Goal: Use online tool/utility: Utilize a website feature to perform a specific function

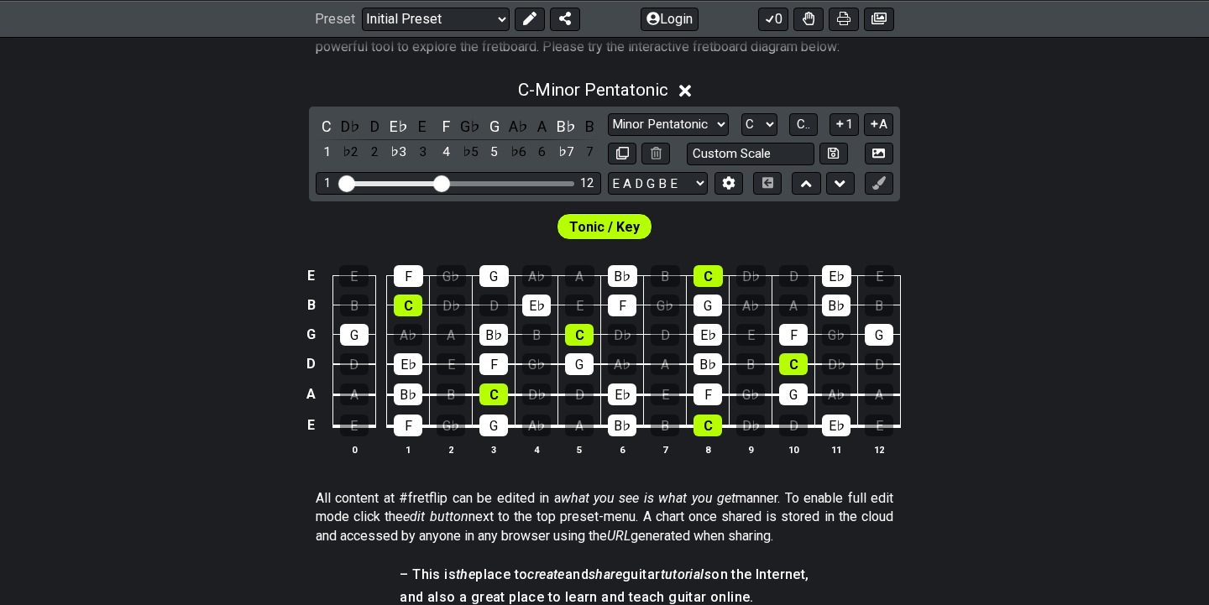
scroll to position [361, 0]
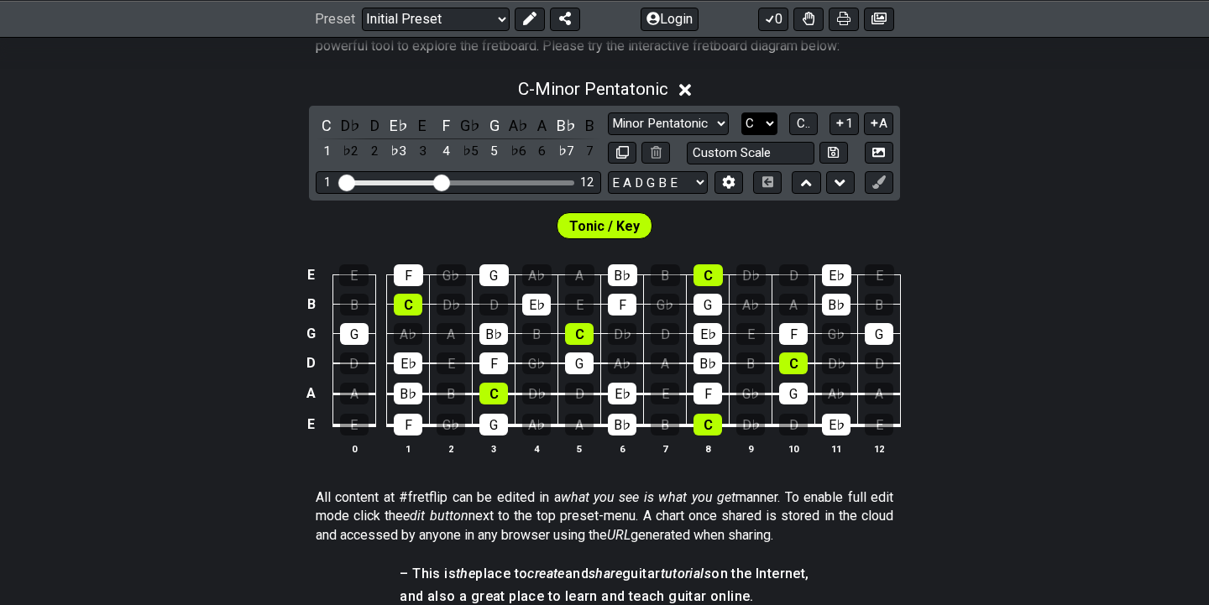
click at [766, 126] on select "A♭ A A♯ B♭ B C C♯ D♭ D D♯ E♭ E F F♯ G♭ G G♯" at bounding box center [759, 123] width 36 height 23
click at [741, 112] on select "A♭ A A♯ B♭ B C C♯ D♭ D D♯ E♭ E F F♯ G♭ G G♯" at bounding box center [759, 123] width 36 height 23
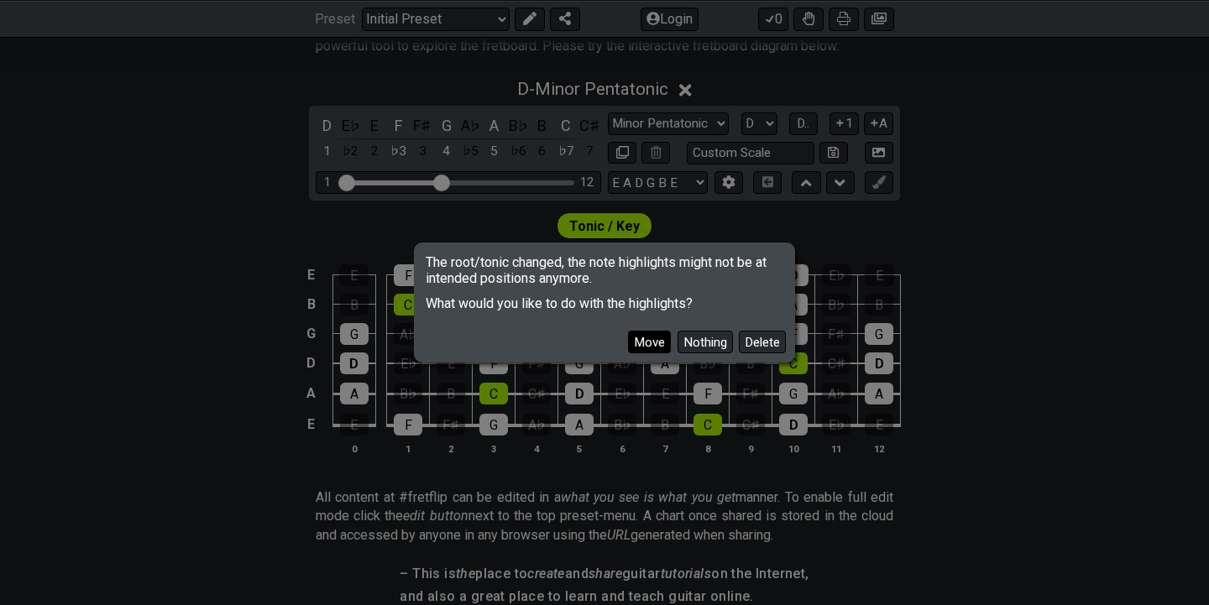
click at [662, 337] on button "Move" at bounding box center [649, 342] width 43 height 23
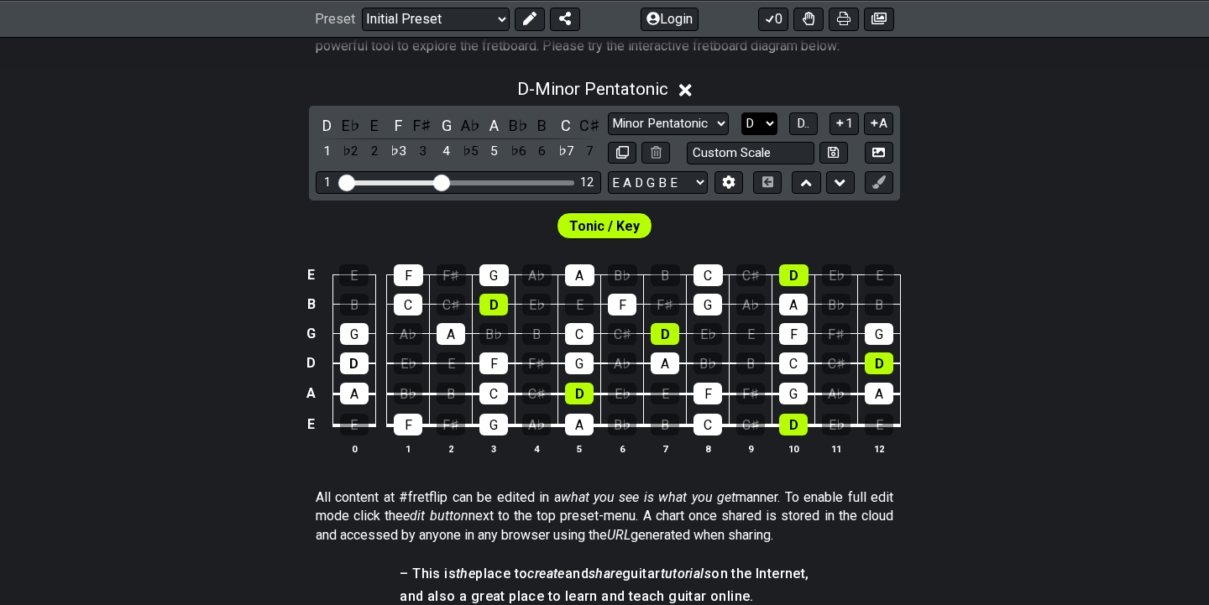
click at [755, 121] on select "A♭ A A♯ B♭ B C C♯ D♭ D D♯ E♭ E F F♯ G♭ G G♯" at bounding box center [759, 123] width 36 height 23
select select "Eb"
click at [741, 112] on select "A♭ A A♯ B♭ B C C♯ D♭ D D♯ E♭ E F F♯ G♭ G G♯" at bounding box center [759, 123] width 36 height 23
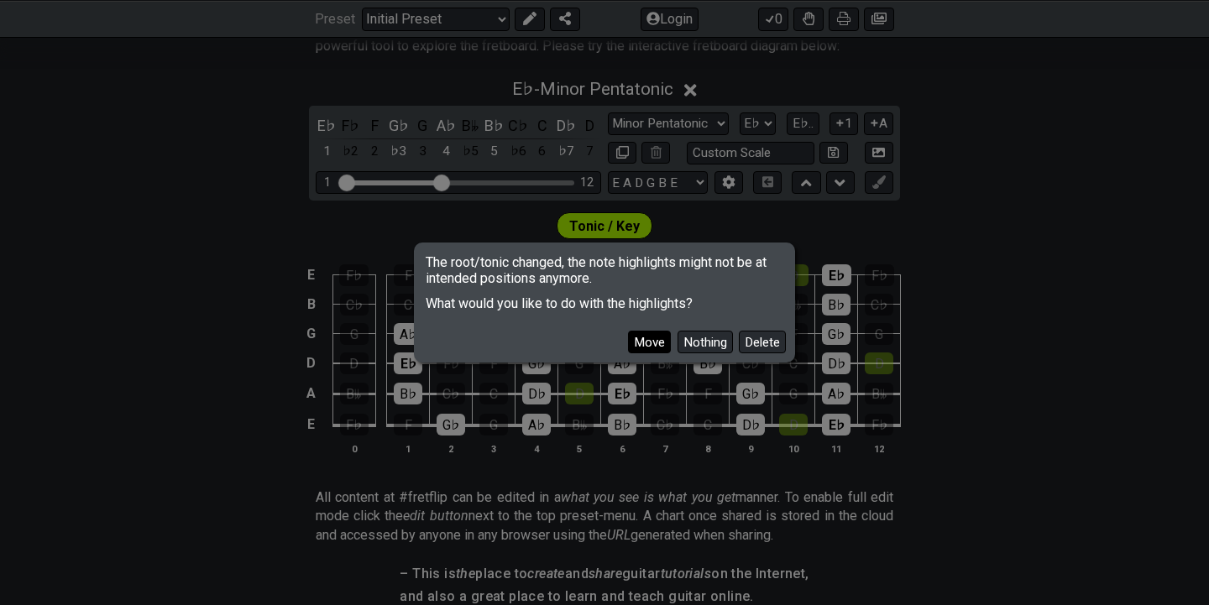
click at [660, 339] on button "Move" at bounding box center [649, 342] width 43 height 23
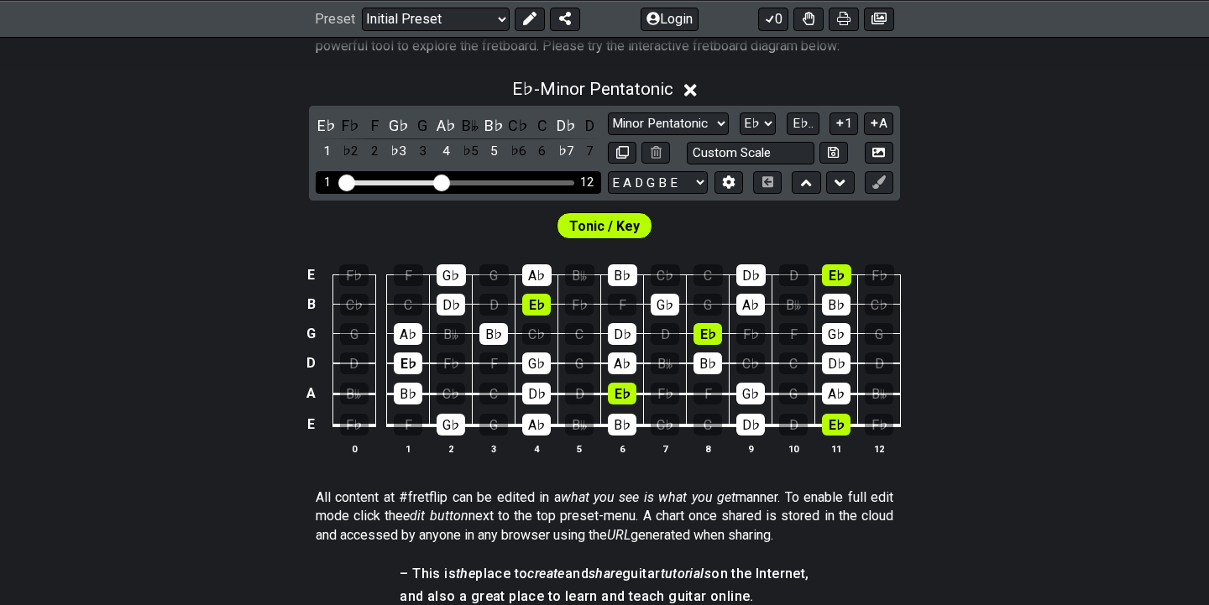
drag, startPoint x: 448, startPoint y: 182, endPoint x: 462, endPoint y: 182, distance: 13.4
click at [462, 182] on div "Visible fret range" at bounding box center [459, 183] width 233 height 5
click at [484, 181] on div "Visible fret range" at bounding box center [459, 183] width 233 height 5
drag, startPoint x: 445, startPoint y: 184, endPoint x: 468, endPoint y: 184, distance: 22.7
click at [468, 181] on input "Visible fret range" at bounding box center [458, 181] width 238 height 0
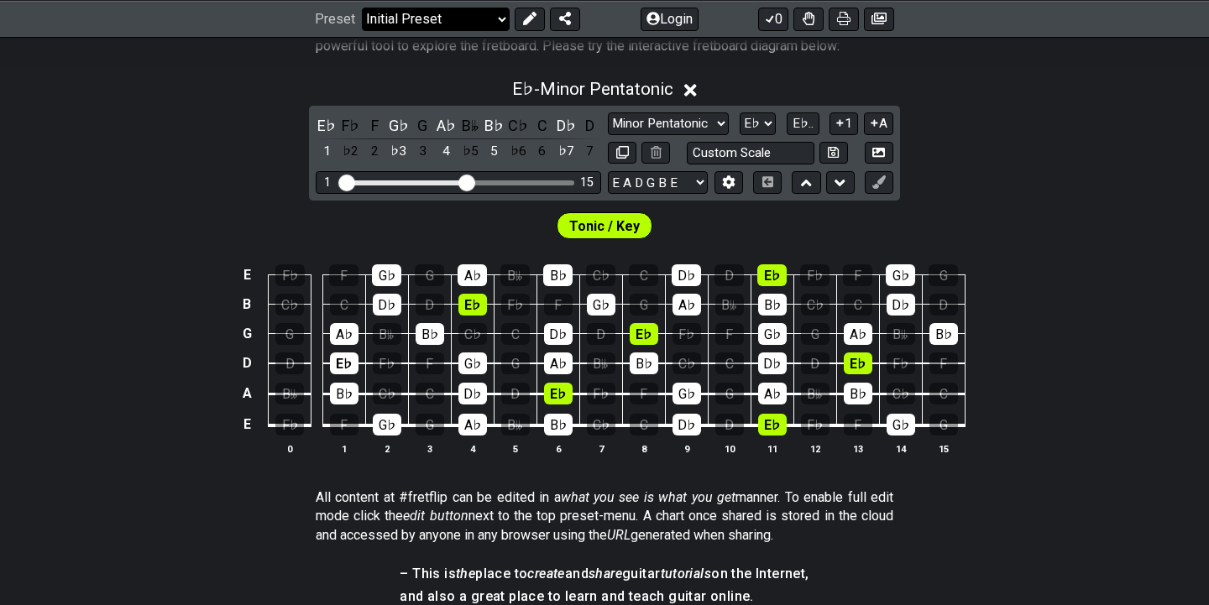
click at [400, 13] on select "Welcome to #fretflip! Initial Preset Custom Preset Minor Pentatonic Major Penta…" at bounding box center [436, 19] width 148 height 24
click at [362, 7] on select "Welcome to #fretflip! Initial Preset Custom Preset Minor Pentatonic Major Penta…" at bounding box center [436, 19] width 148 height 24
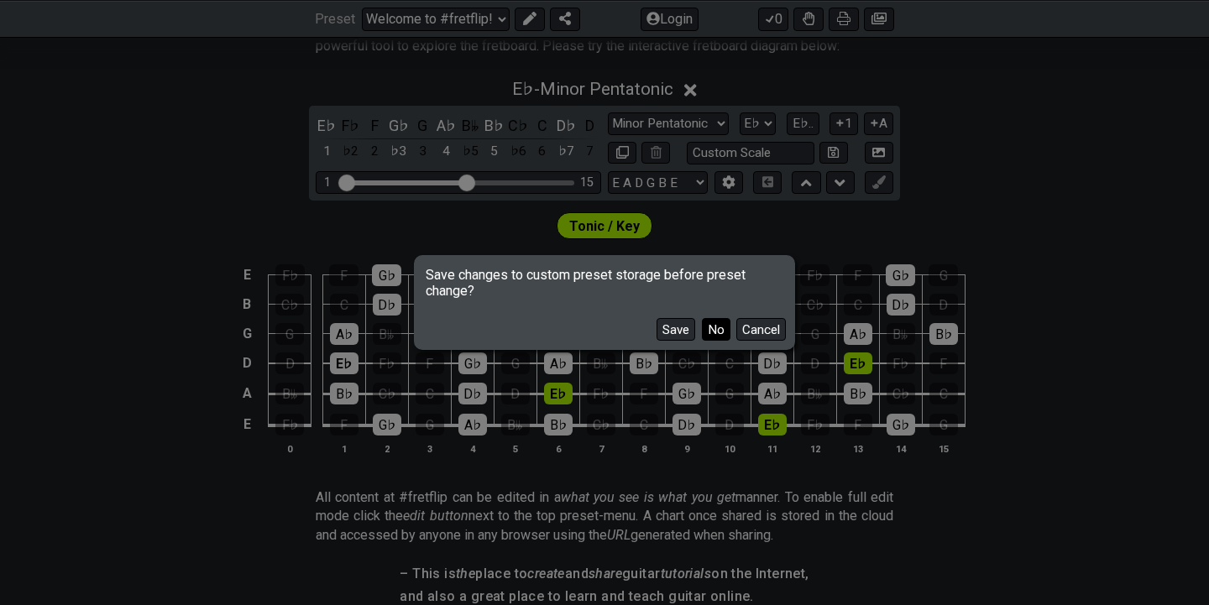
click at [706, 320] on button "No" at bounding box center [716, 329] width 29 height 23
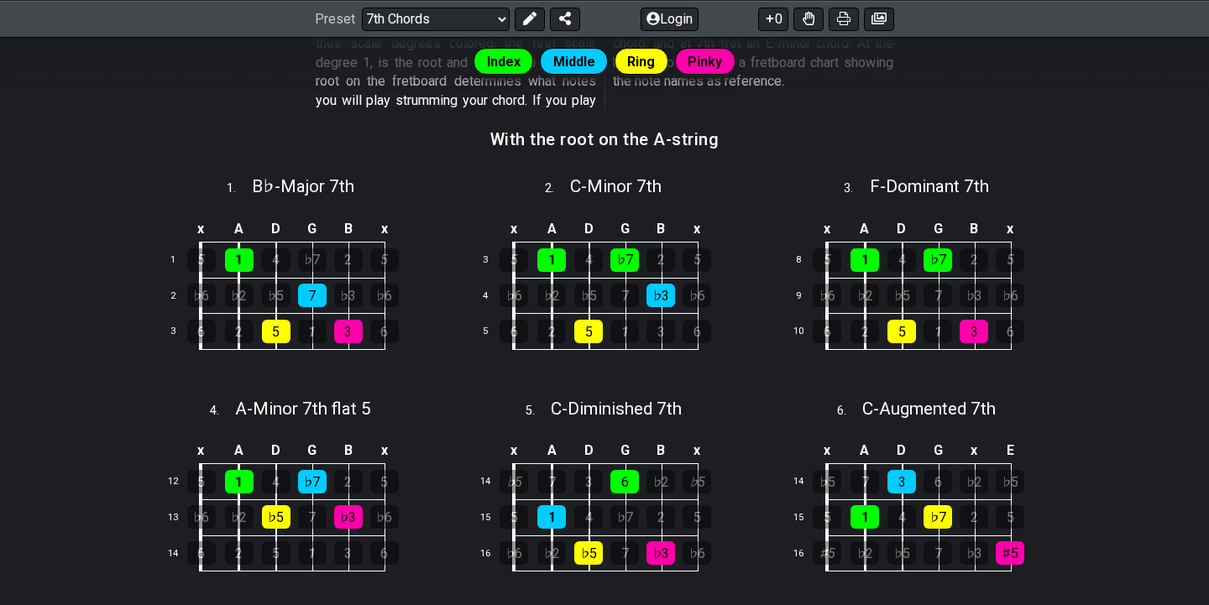
scroll to position [536, 0]
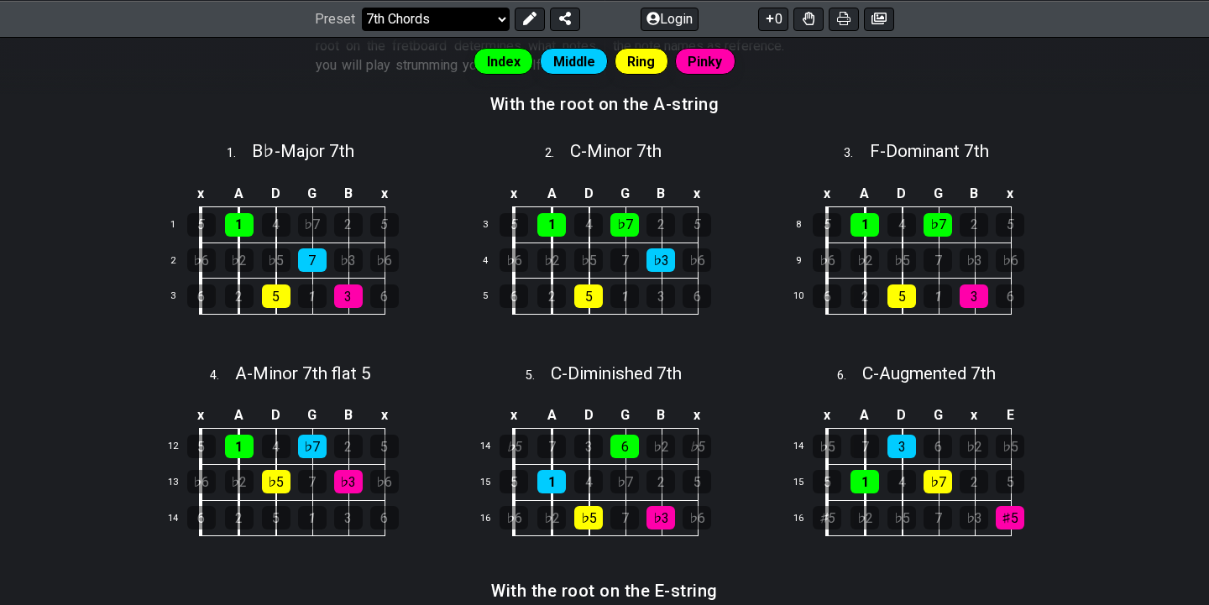
click at [432, 7] on select "Welcome to #fretflip! Initial Preset Custom Preset Minor Pentatonic Major Penta…" at bounding box center [436, 19] width 148 height 24
click at [362, 30] on select "Welcome to #fretflip! Initial Preset Custom Preset Minor Pentatonic Major Penta…" at bounding box center [436, 19] width 148 height 24
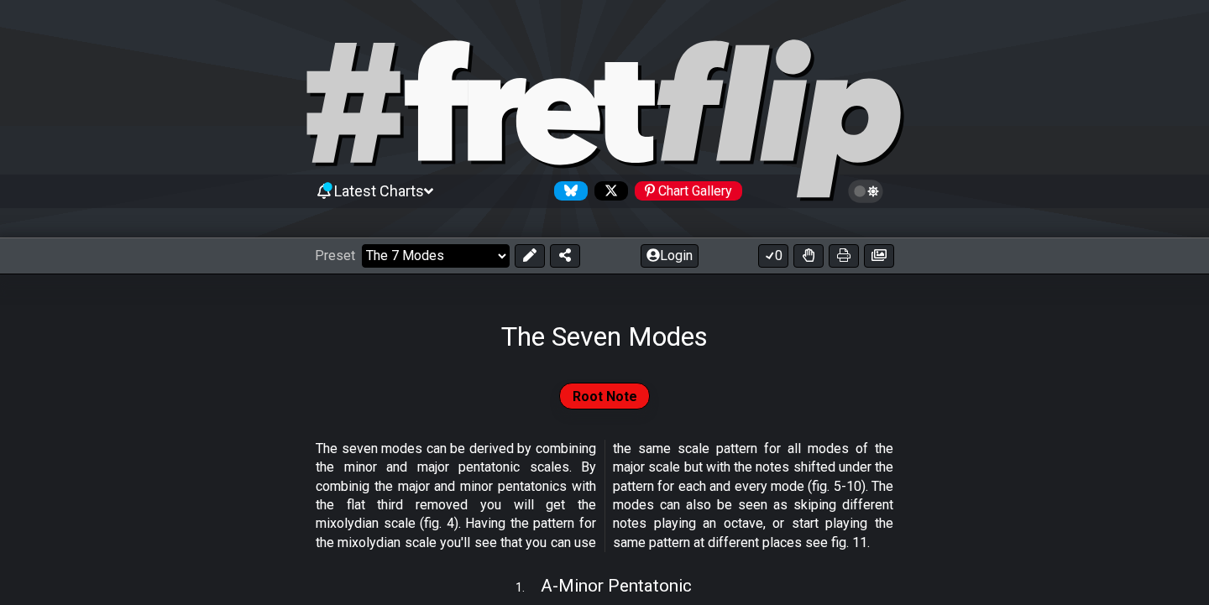
click at [421, 249] on select "Welcome to #fretflip! Initial Preset Custom Preset Minor Pentatonic Major Penta…" at bounding box center [436, 256] width 148 height 24
click at [396, 254] on select "Welcome to #fretflip! Initial Preset Custom Preset Minor Pentatonic Major Penta…" at bounding box center [436, 256] width 148 height 24
click at [362, 244] on select "Welcome to #fretflip! Initial Preset Custom Preset Minor Pentatonic Major Penta…" at bounding box center [436, 256] width 148 height 24
select select "/welcome"
select select "C"
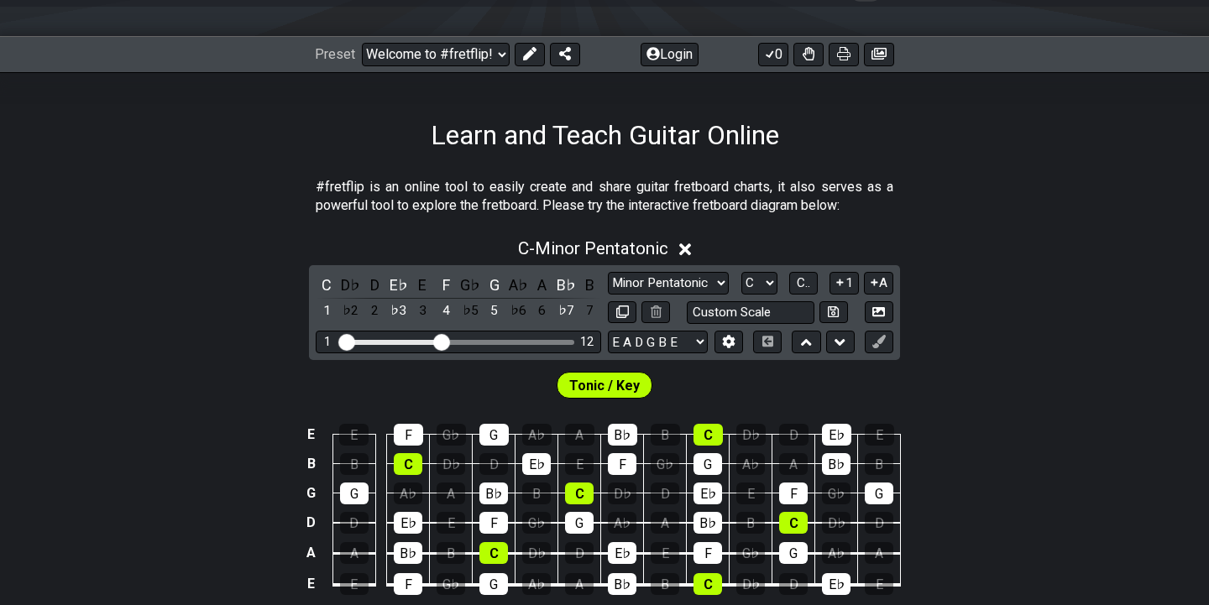
scroll to position [364, 0]
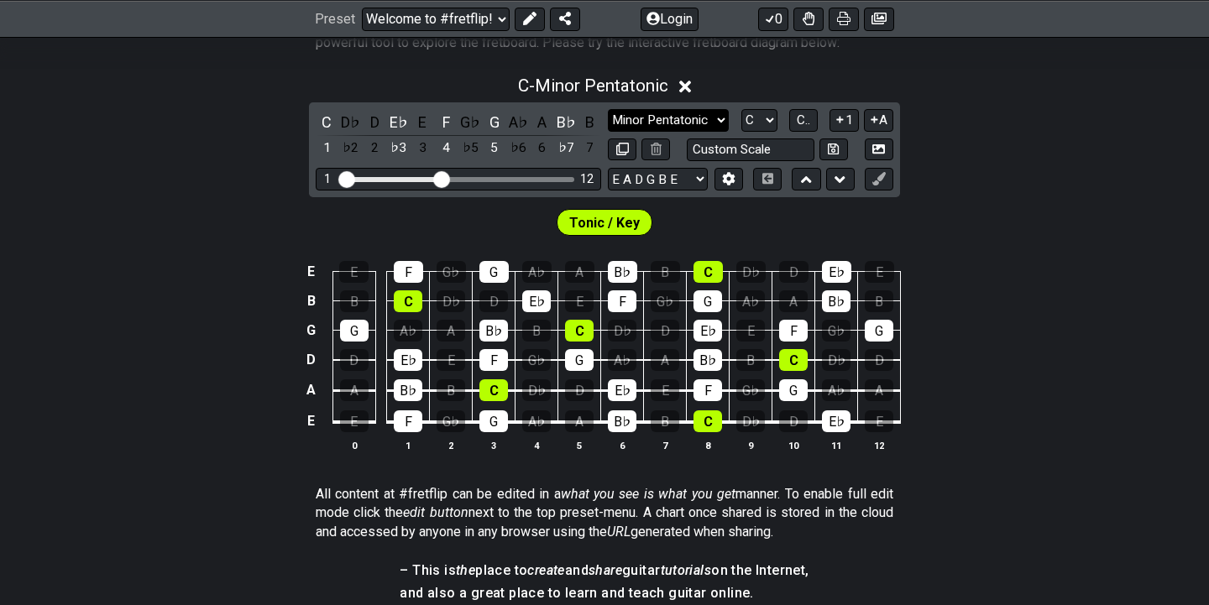
click at [648, 111] on select "Minor Pentatonic Click to edit Minor Pentatonic Major Pentatonic Minor Blues Ma…" at bounding box center [668, 120] width 121 height 23
select select "Minor / Aeolian"
click at [608, 109] on select "Minor Pentatonic Click to edit Minor Pentatonic Major Pentatonic Minor Blues Ma…" at bounding box center [668, 120] width 121 height 23
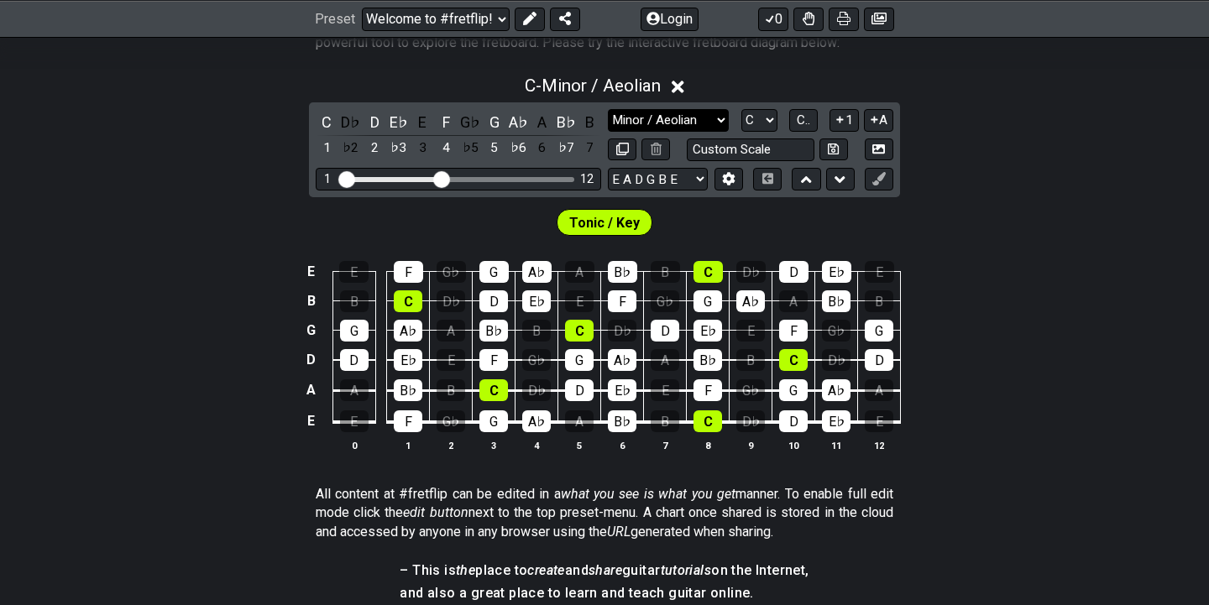
click at [648, 117] on select "Minor Pentatonic Click to edit Minor Pentatonic Major Pentatonic Minor Blues Ma…" at bounding box center [668, 120] width 121 height 23
click at [608, 109] on select "Minor Pentatonic Click to edit Minor Pentatonic Major Pentatonic Minor Blues Ma…" at bounding box center [668, 120] width 121 height 23
click at [756, 111] on select "A♭ A A♯ B♭ B C C♯ D♭ D D♯ E♭ E F F♯ G♭ G G♯" at bounding box center [759, 120] width 36 height 23
select select "E"
click at [741, 109] on select "A♭ A A♯ B♭ B C C♯ D♭ D D♯ E♭ E F F♯ G♭ G G♯" at bounding box center [759, 120] width 36 height 23
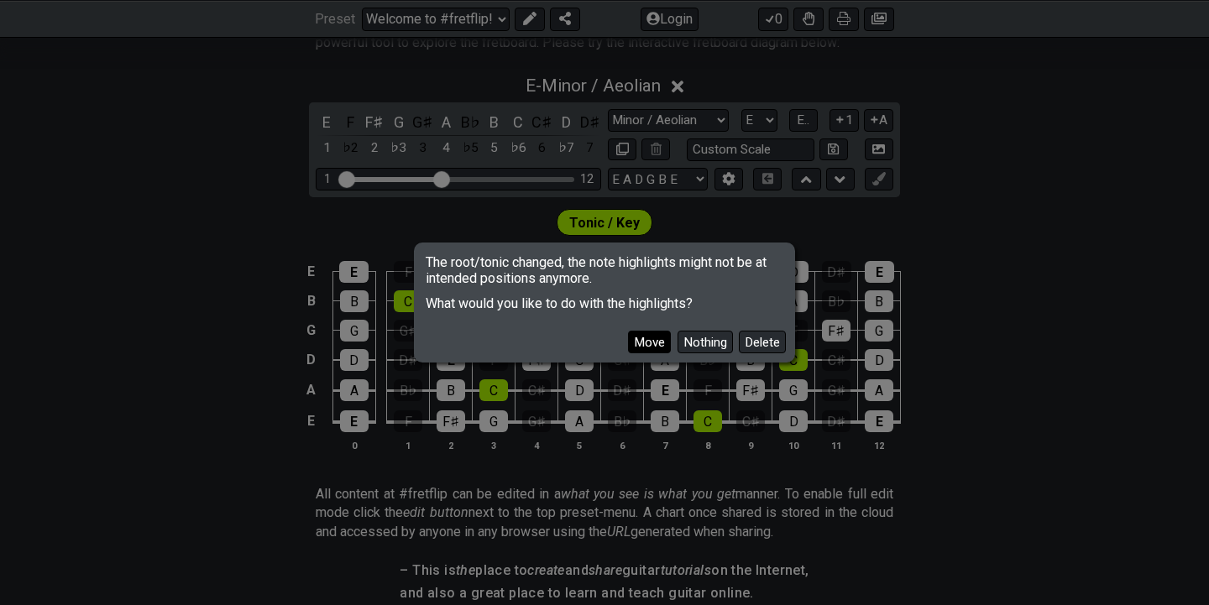
click at [655, 345] on button "Move" at bounding box center [649, 342] width 43 height 23
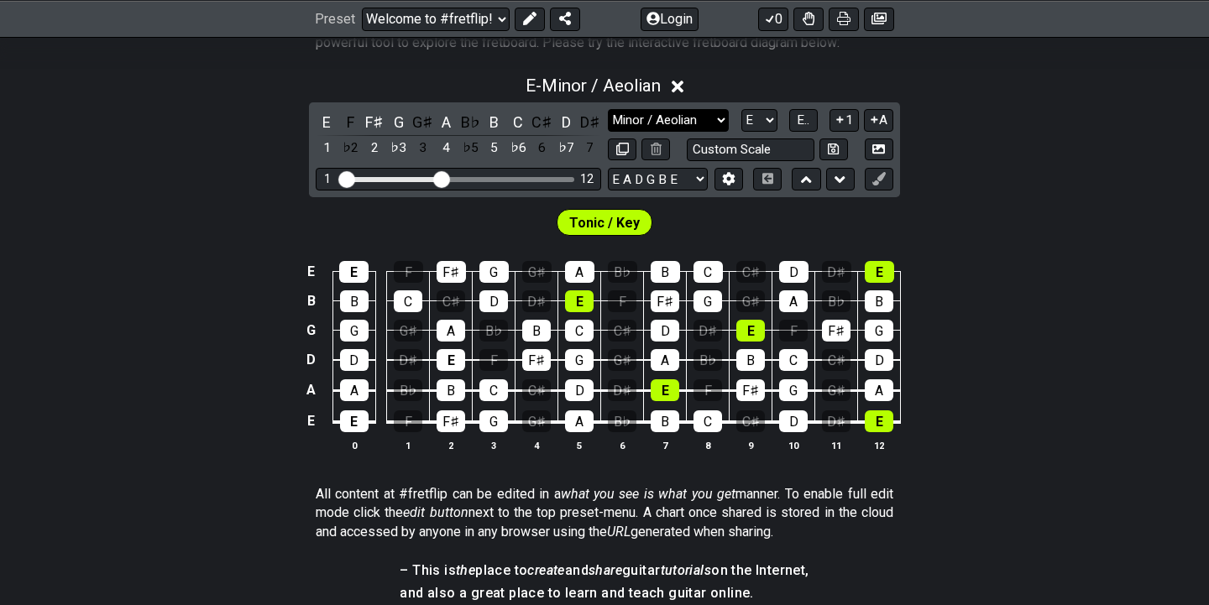
click at [688, 120] on select "Minor Pentatonic Click to edit Minor Pentatonic Major Pentatonic Minor Blues Ma…" at bounding box center [668, 120] width 121 height 23
select select "Major"
click at [608, 109] on select "Minor Pentatonic Click to edit Minor Pentatonic Major Pentatonic Minor Blues Ma…" at bounding box center [668, 120] width 121 height 23
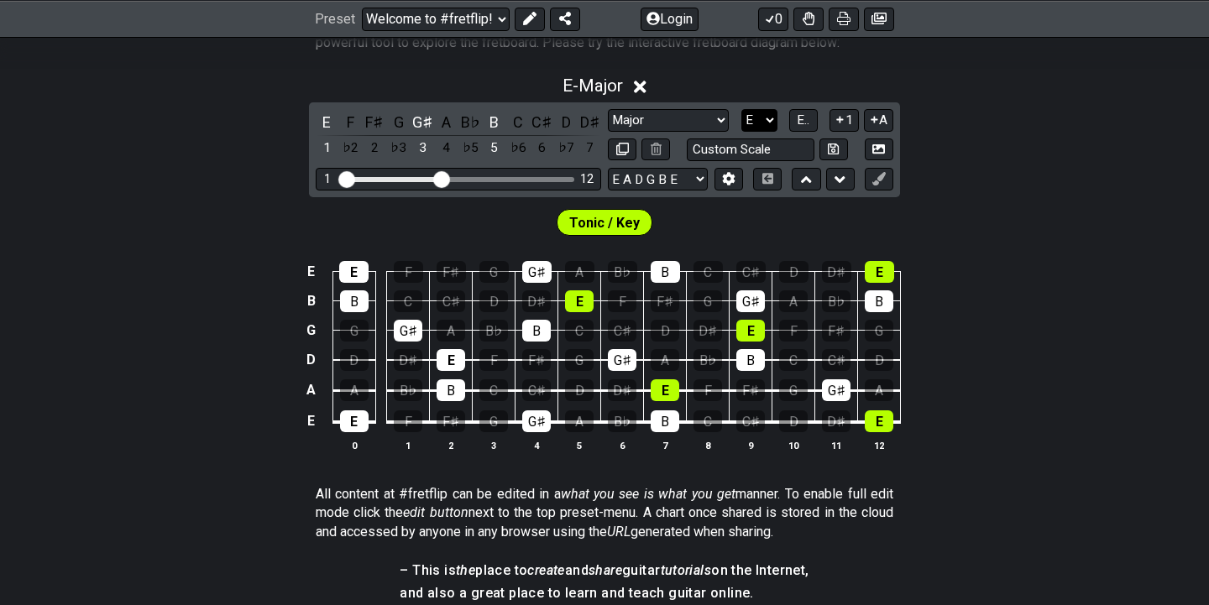
click at [746, 123] on select "A♭ A A♯ B♭ B C C♯ D♭ D D♯ E♭ E F F♯ G♭ G G♯" at bounding box center [759, 120] width 36 height 23
select select "C"
click at [741, 109] on select "A♭ A A♯ B♭ B C C♯ D♭ D D♯ E♭ E F F♯ G♭ G G♯" at bounding box center [759, 120] width 36 height 23
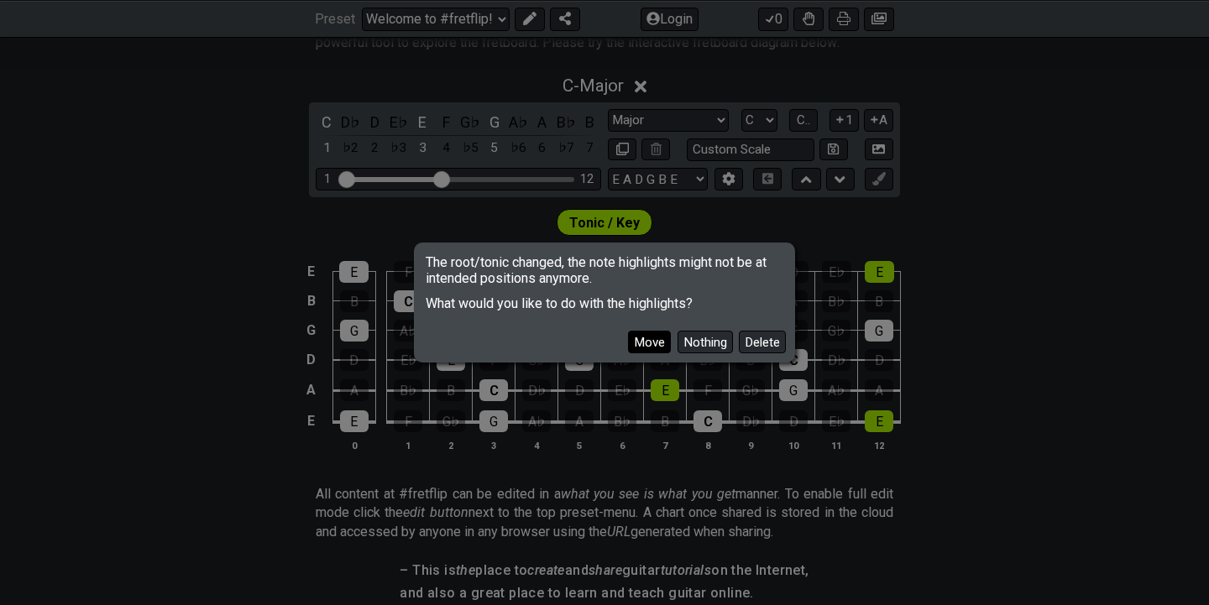
click at [657, 344] on button "Move" at bounding box center [649, 342] width 43 height 23
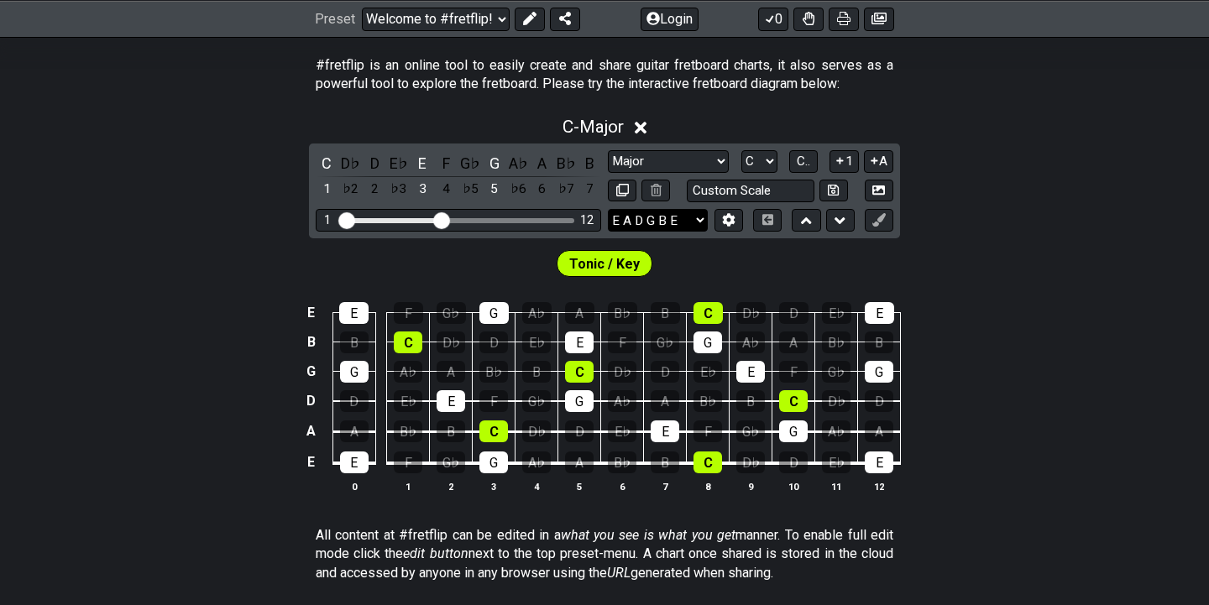
scroll to position [322, 0]
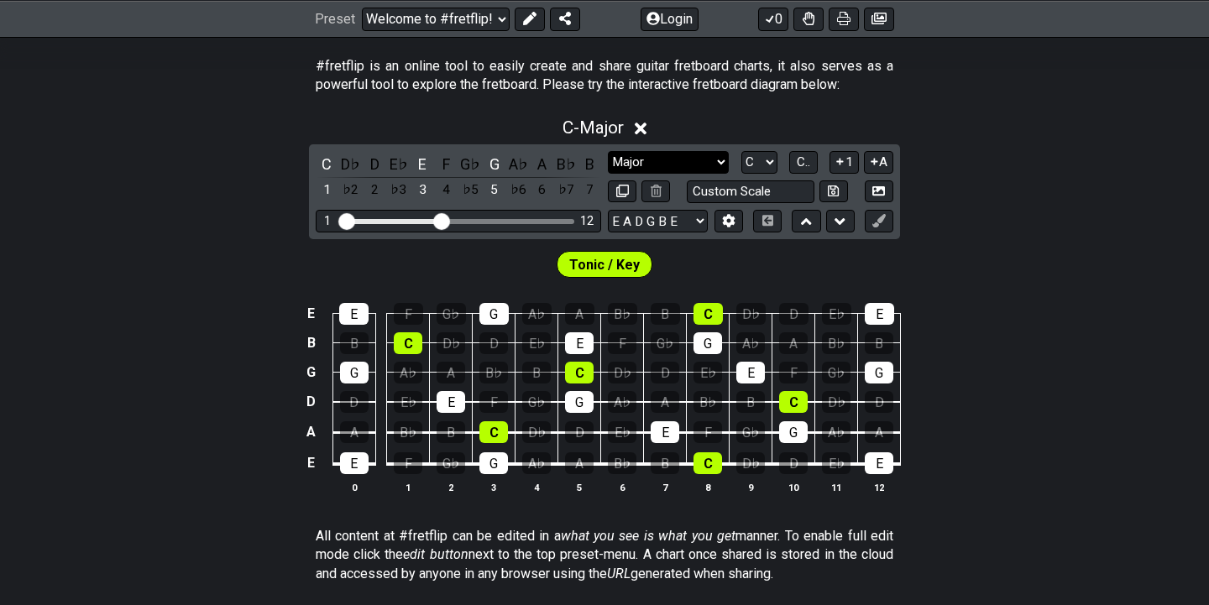
click at [651, 155] on select "Minor Pentatonic Click to edit Minor Pentatonic Major Pentatonic Minor Blues Ma…" at bounding box center [668, 162] width 121 height 23
select select "Major / [PERSON_NAME]"
click at [608, 151] on select "Minor Pentatonic Click to edit Minor Pentatonic Major Pentatonic Minor Blues Ma…" at bounding box center [668, 162] width 121 height 23
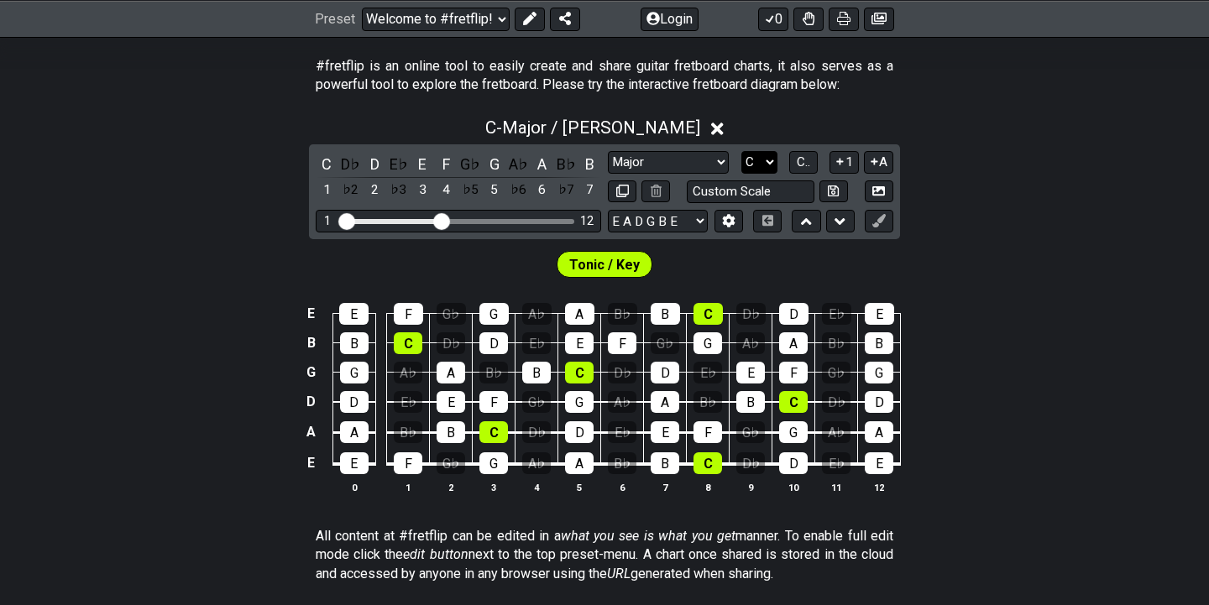
click at [767, 164] on select "A♭ A A♯ B♭ B C C♯ D♭ D D♯ E♭ E F F♯ G♭ G G♯" at bounding box center [759, 162] width 36 height 23
click at [741, 151] on select "A♭ A A♯ B♭ B C C♯ D♭ D D♯ E♭ E F F♯ G♭ G G♯" at bounding box center [759, 162] width 36 height 23
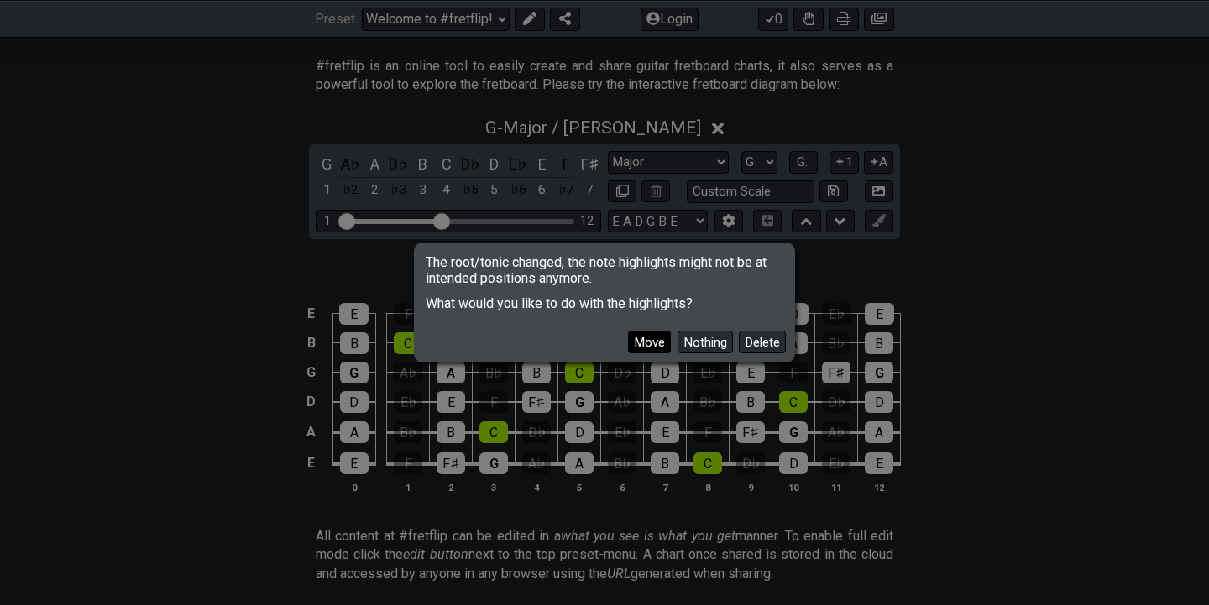
click at [644, 337] on button "Move" at bounding box center [649, 342] width 43 height 23
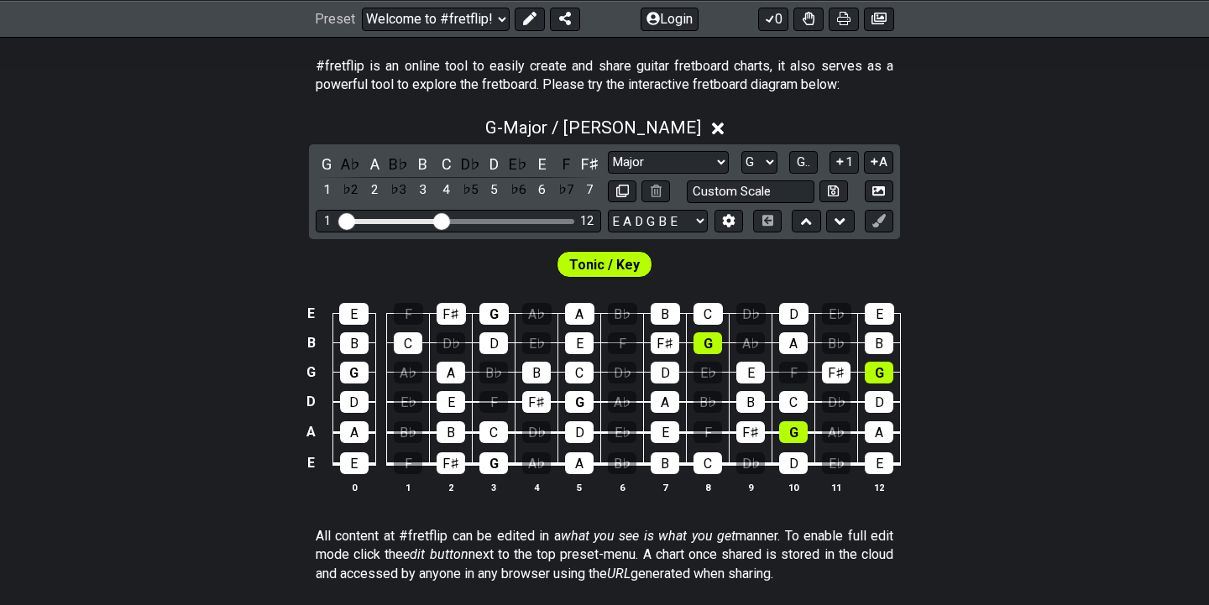
click at [725, 256] on div "Tonic / Key" at bounding box center [604, 260] width 1209 height 42
click at [755, 160] on select "A♭ A A♯ B♭ B C C♯ D♭ D D♯ E♭ E F F♯ G♭ G G♯" at bounding box center [759, 162] width 36 height 23
click at [741, 151] on select "A♭ A A♯ B♭ B C C♯ D♭ D D♯ E♭ E F F♯ G♭ G G♯" at bounding box center [759, 162] width 36 height 23
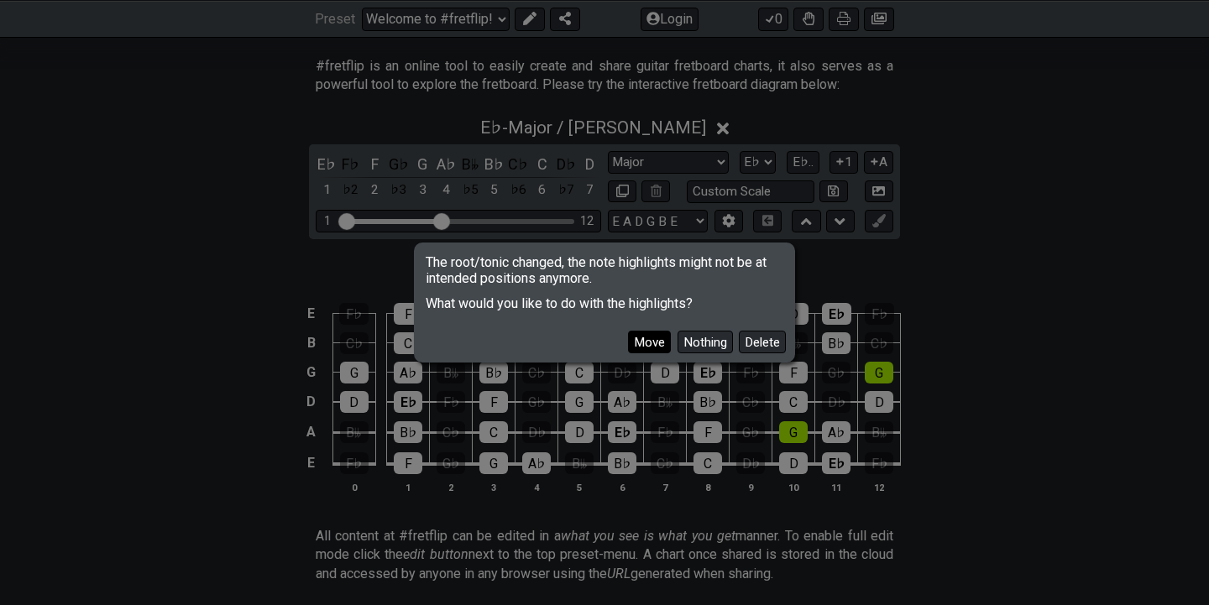
click at [651, 343] on button "Move" at bounding box center [649, 342] width 43 height 23
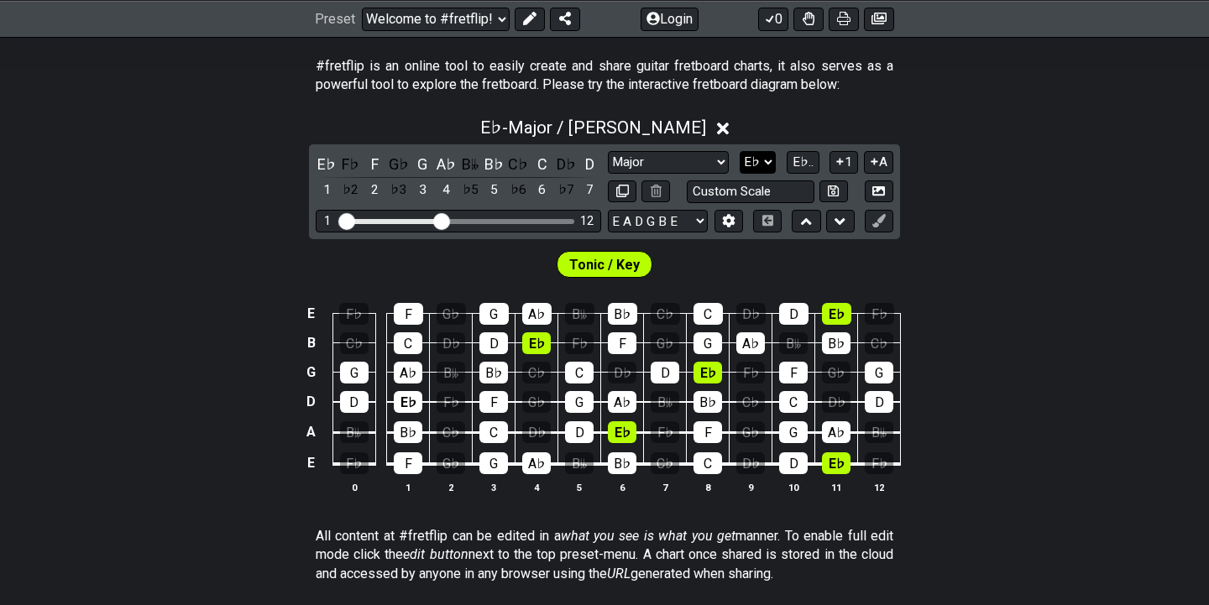
click at [763, 165] on select "A♭ A A♯ B♭ B C C♯ D♭ D D♯ E♭ E F F♯ G♭ G G♯" at bounding box center [758, 162] width 36 height 23
select select "A"
click at [740, 151] on select "A♭ A A♯ B♭ B C C♯ D♭ D D♯ E♭ E F F♯ G♭ G G♯" at bounding box center [758, 162] width 36 height 23
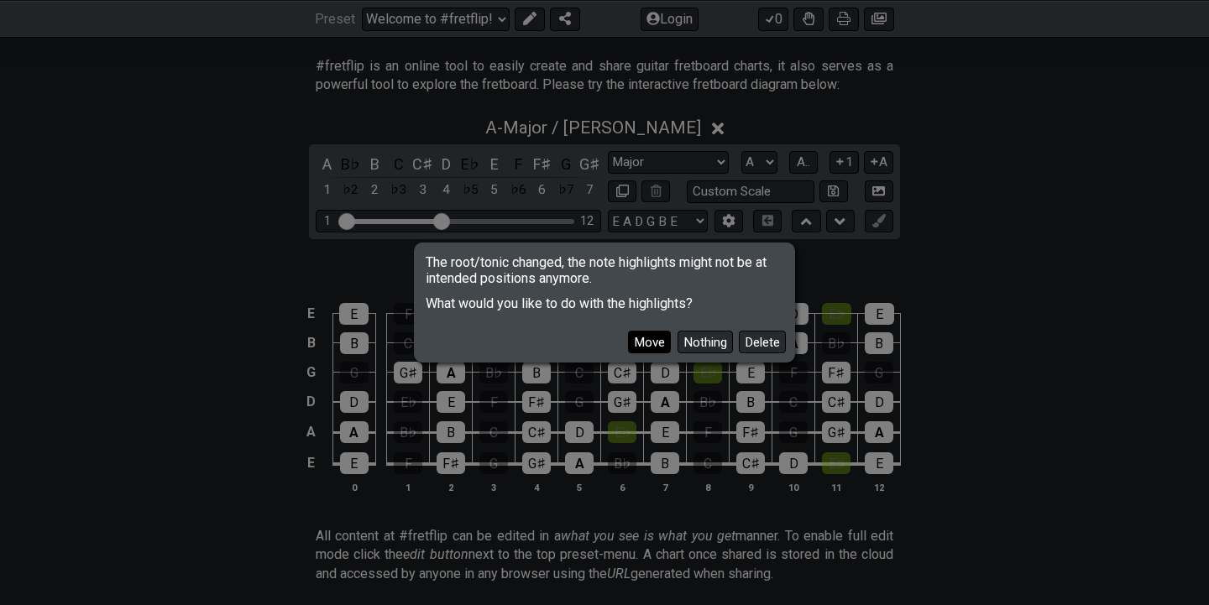
click at [646, 331] on button "Move" at bounding box center [649, 342] width 43 height 23
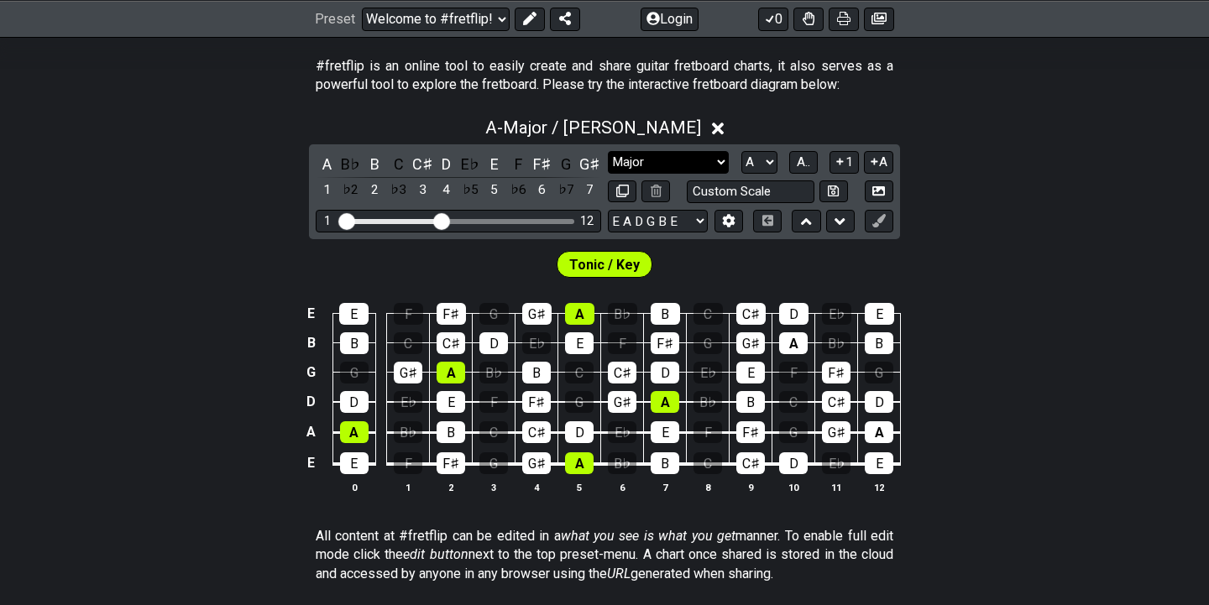
click at [650, 159] on select "Minor Pentatonic Click to edit Minor Pentatonic Major Pentatonic Minor Blues Ma…" at bounding box center [668, 162] width 121 height 23
select select "Minor / Aeolian"
click at [608, 151] on select "Minor Pentatonic Click to edit Minor Pentatonic Major Pentatonic Minor Blues Ma…" at bounding box center [668, 162] width 121 height 23
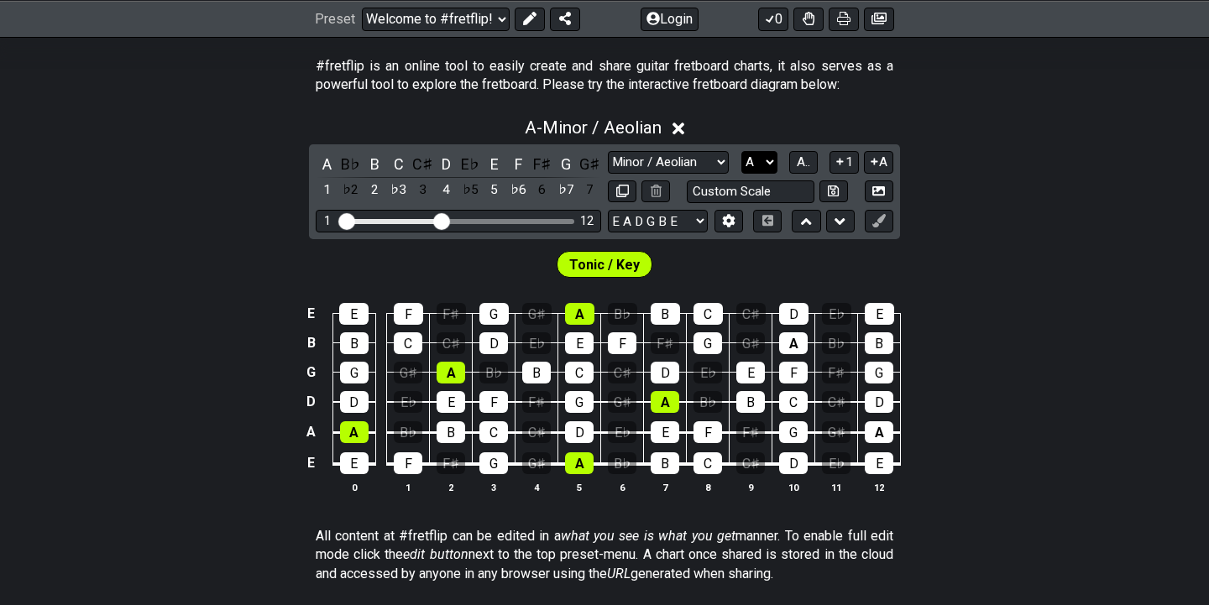
click at [759, 164] on select "A♭ A A♯ B♭ B C C♯ D♭ D D♯ E♭ E F F♯ G♭ G G♯" at bounding box center [759, 162] width 36 height 23
select select "B"
click at [741, 151] on select "A♭ A A♯ B♭ B C C♯ D♭ D D♯ E♭ E F F♯ G♭ G G♯" at bounding box center [759, 162] width 36 height 23
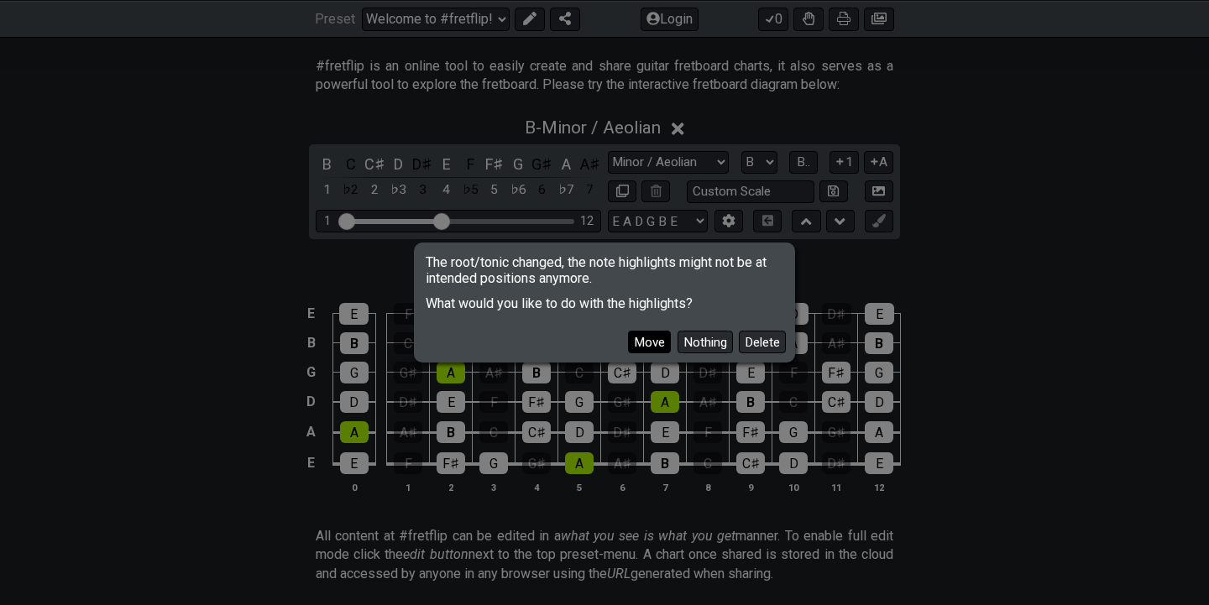
click at [651, 339] on button "Move" at bounding box center [649, 342] width 43 height 23
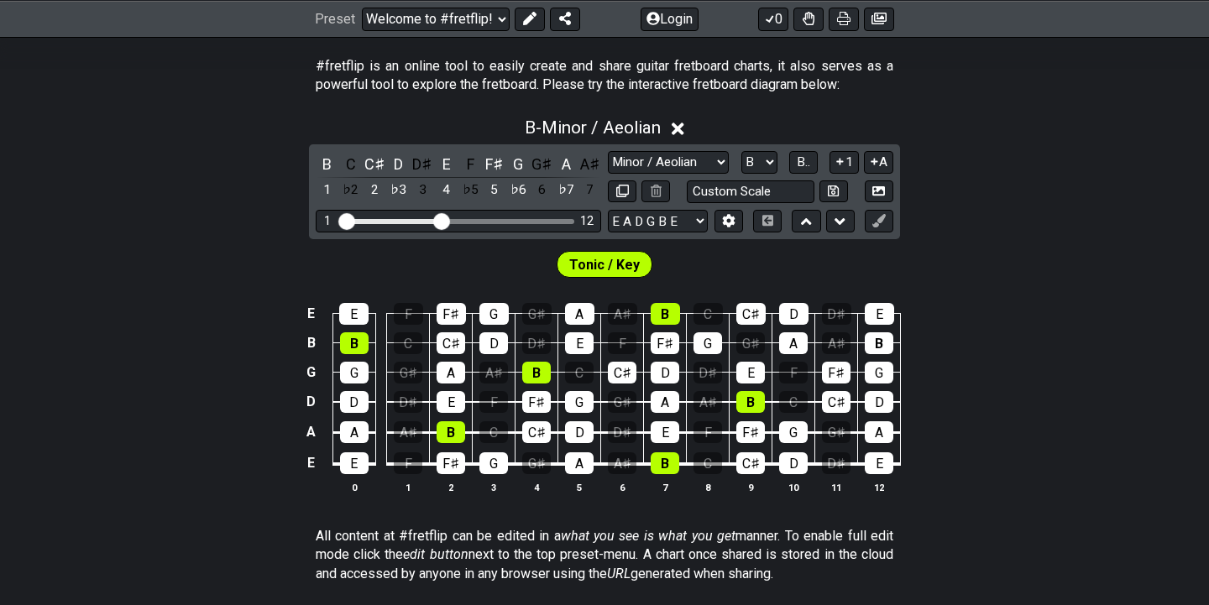
click at [908, 253] on div "Tonic / Key" at bounding box center [604, 260] width 1209 height 42
click at [701, 165] on select "Minor Pentatonic Click to edit Minor Pentatonic Major Pentatonic Minor Blues Ma…" at bounding box center [668, 162] width 121 height 23
select select "Major / [PERSON_NAME]"
click at [608, 151] on select "Minor Pentatonic Click to edit Minor Pentatonic Major Pentatonic Minor Blues Ma…" at bounding box center [668, 162] width 121 height 23
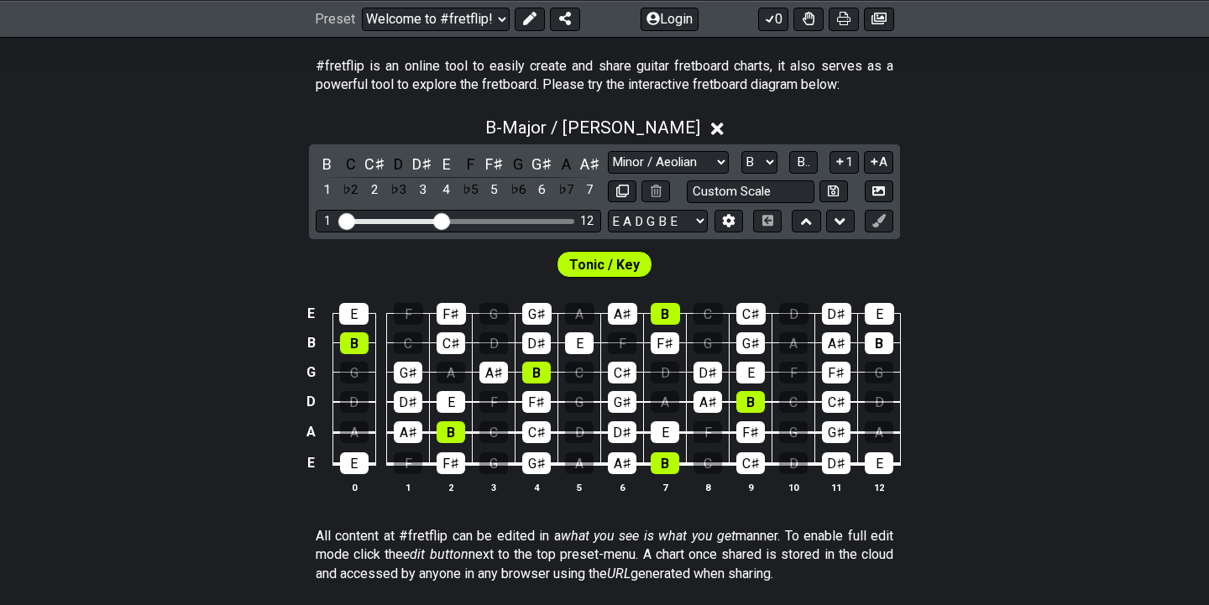
click at [740, 157] on div "Minor Pentatonic Click to edit Minor Pentatonic Major Pentatonic Minor Blues Ma…" at bounding box center [750, 162] width 285 height 23
click at [759, 159] on select "A♭ A A♯ B♭ B C C♯ D♭ D D♯ E♭ E F F♯ G♭ G G♯" at bounding box center [759, 162] width 36 height 23
click at [741, 151] on select "A♭ A A♯ B♭ B C C♯ D♭ D D♯ E♭ E F F♯ G♭ G G♯" at bounding box center [759, 162] width 36 height 23
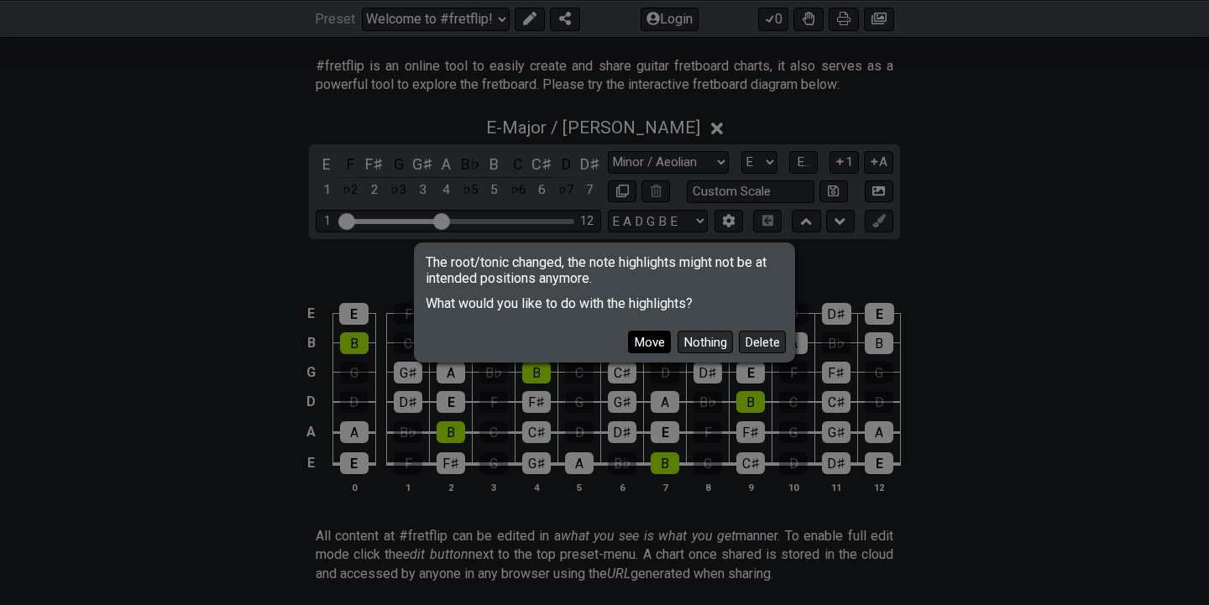
click at [646, 332] on button "Move" at bounding box center [649, 342] width 43 height 23
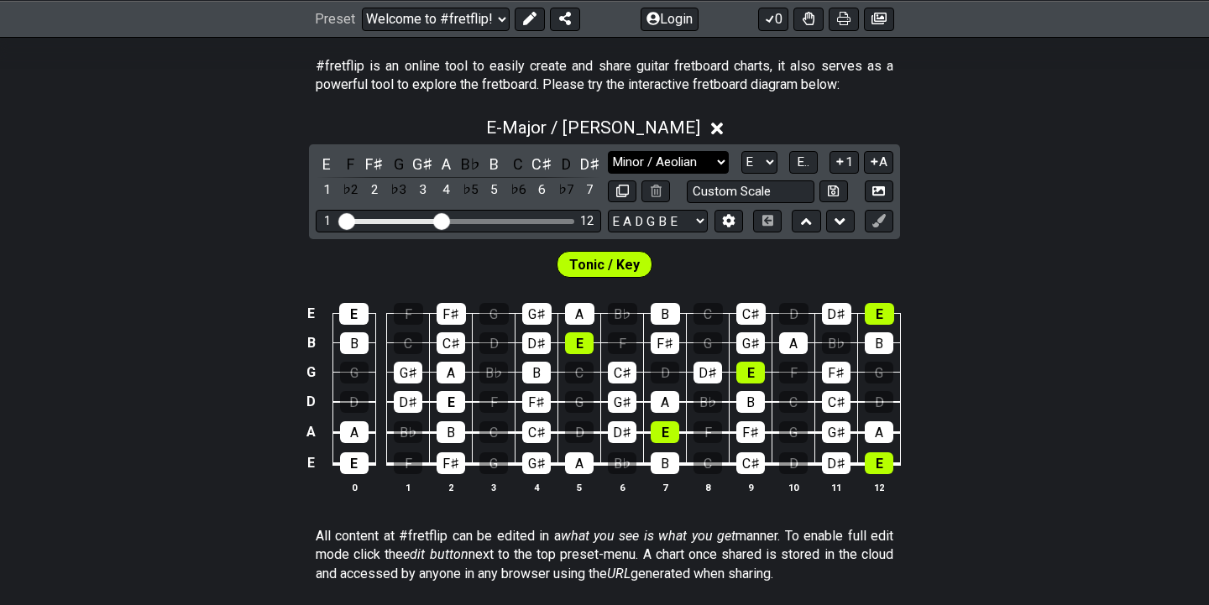
click at [719, 154] on select "Minor Pentatonic Click to edit Minor Pentatonic Major Pentatonic Minor Blues Ma…" at bounding box center [668, 162] width 121 height 23
click at [608, 151] on select "Minor Pentatonic Click to edit Minor Pentatonic Major Pentatonic Minor Blues Ma…" at bounding box center [668, 162] width 121 height 23
click at [757, 160] on select "A♭ A A♯ B♭ B C C♯ D♭ D D♯ E♭ E F F♯ G♭ G G♯" at bounding box center [759, 162] width 36 height 23
click at [741, 151] on select "A♭ A A♯ B♭ B C C♯ D♭ D D♯ E♭ E F F♯ G♭ G G♯" at bounding box center [759, 162] width 36 height 23
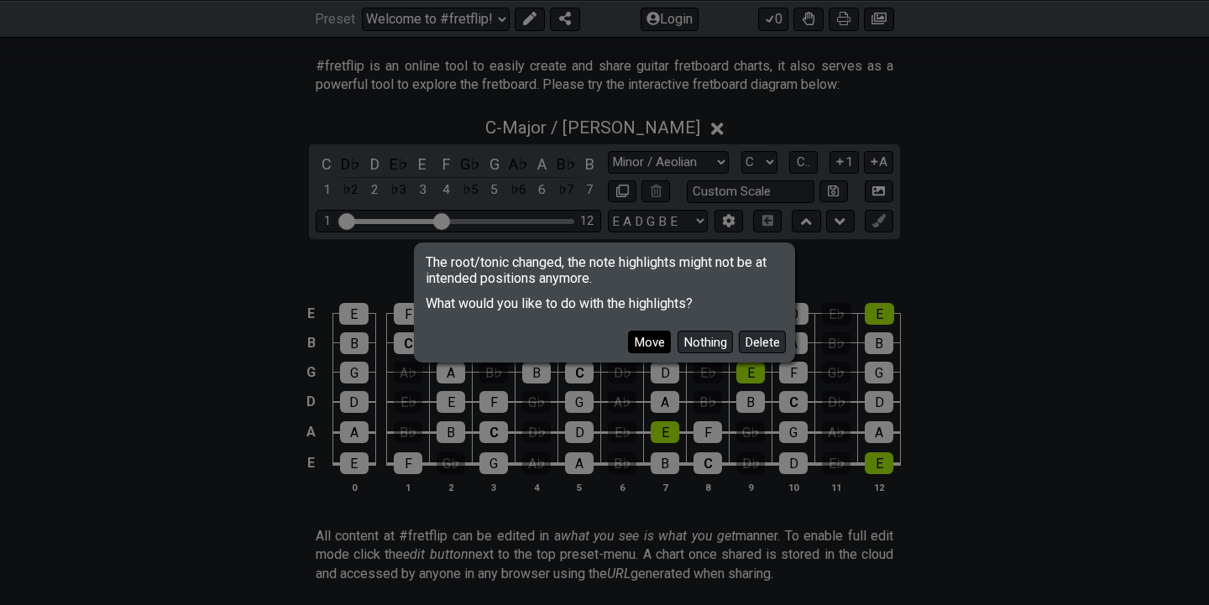
click at [661, 337] on button "Move" at bounding box center [649, 342] width 43 height 23
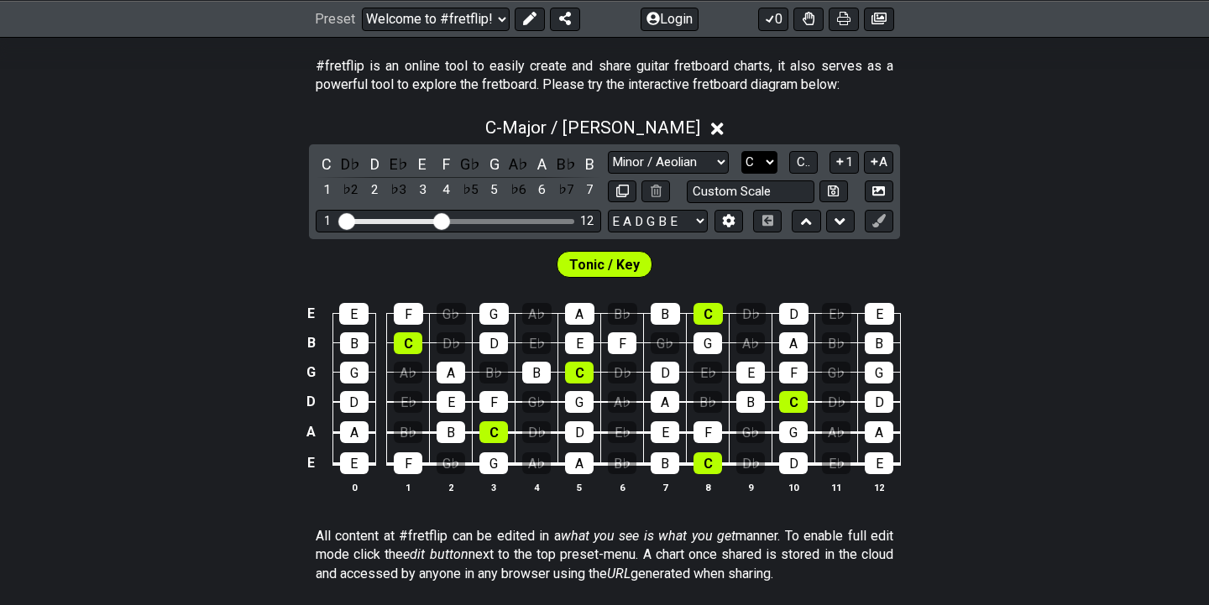
click at [753, 165] on select "A♭ A A♯ B♭ B C C♯ D♭ D D♯ E♭ E F F♯ G♭ G G♯" at bounding box center [759, 162] width 36 height 23
click at [741, 151] on select "A♭ A A♯ B♭ B C C♯ D♭ D D♯ E♭ E F F♯ G♭ G G♯" at bounding box center [759, 162] width 36 height 23
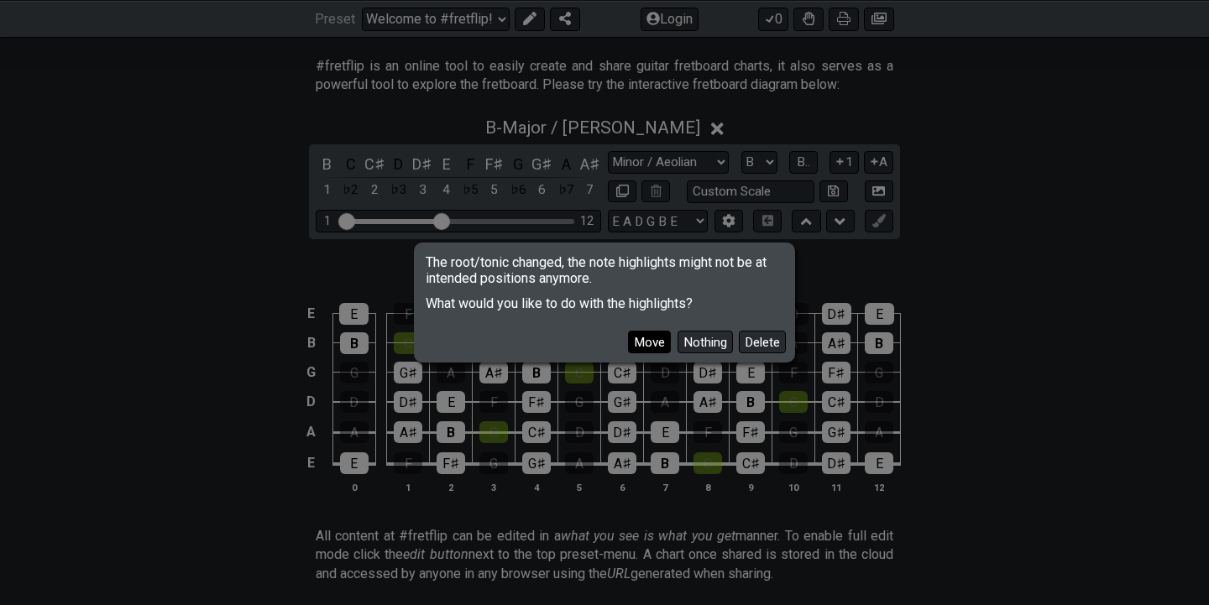
click at [655, 343] on button "Move" at bounding box center [649, 342] width 43 height 23
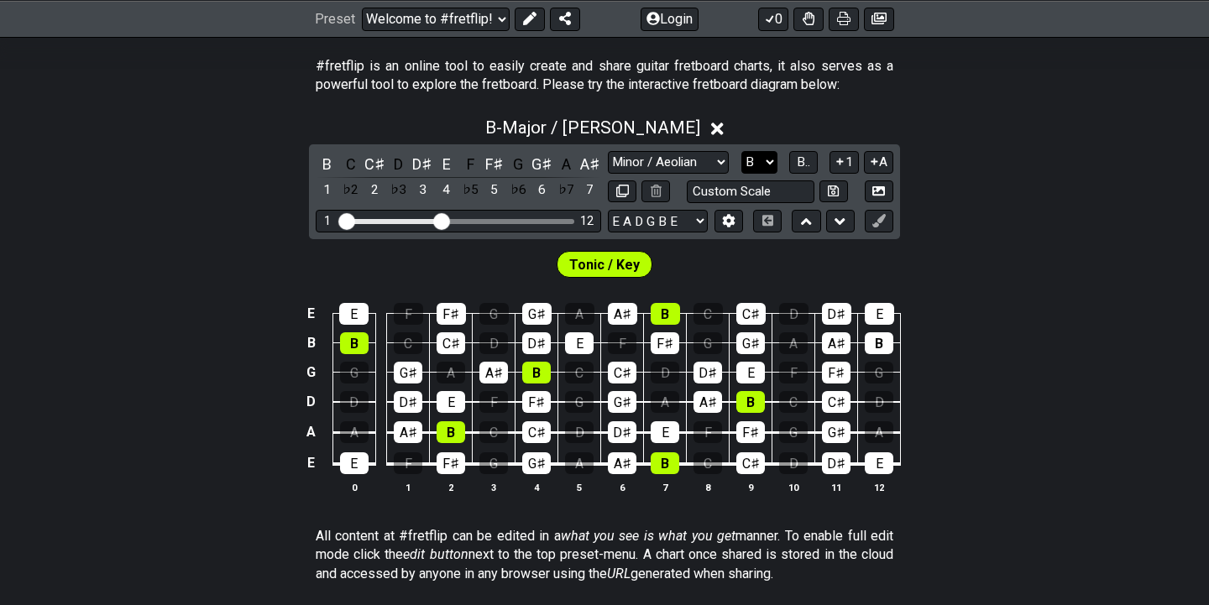
click at [755, 158] on select "A♭ A A♯ B♭ B C C♯ D♭ D D♯ E♭ E F F♯ G♭ G G♯" at bounding box center [759, 162] width 36 height 23
click at [741, 151] on select "A♭ A A♯ B♭ B C C♯ D♭ D D♯ E♭ E F F♯ G♭ G G♯" at bounding box center [759, 162] width 36 height 23
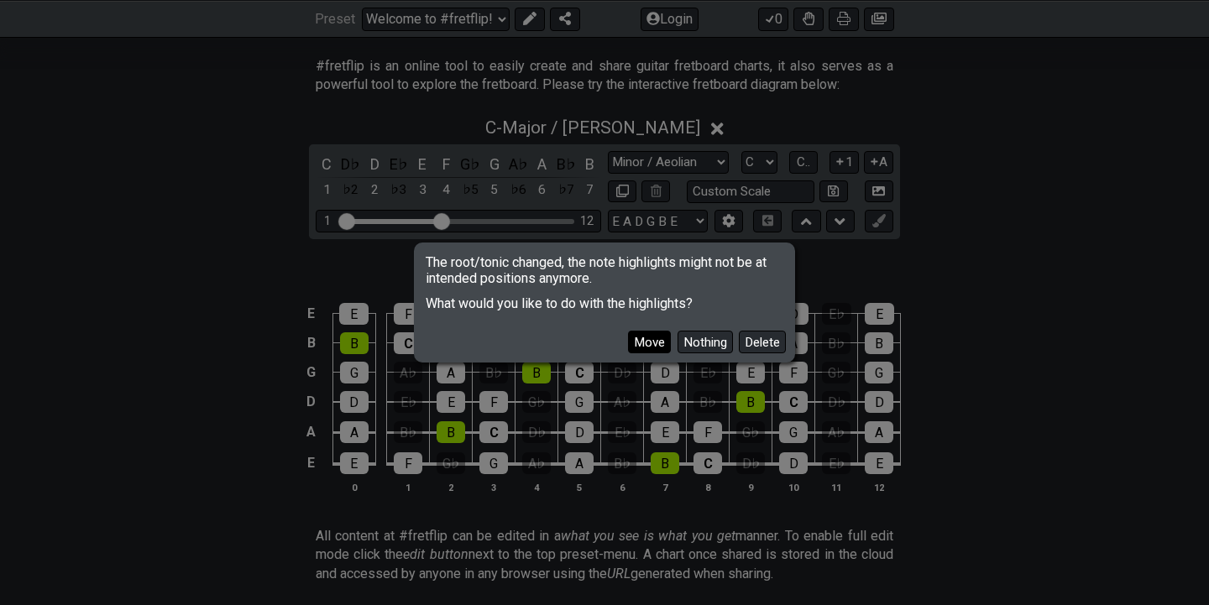
click at [635, 341] on button "Move" at bounding box center [649, 342] width 43 height 23
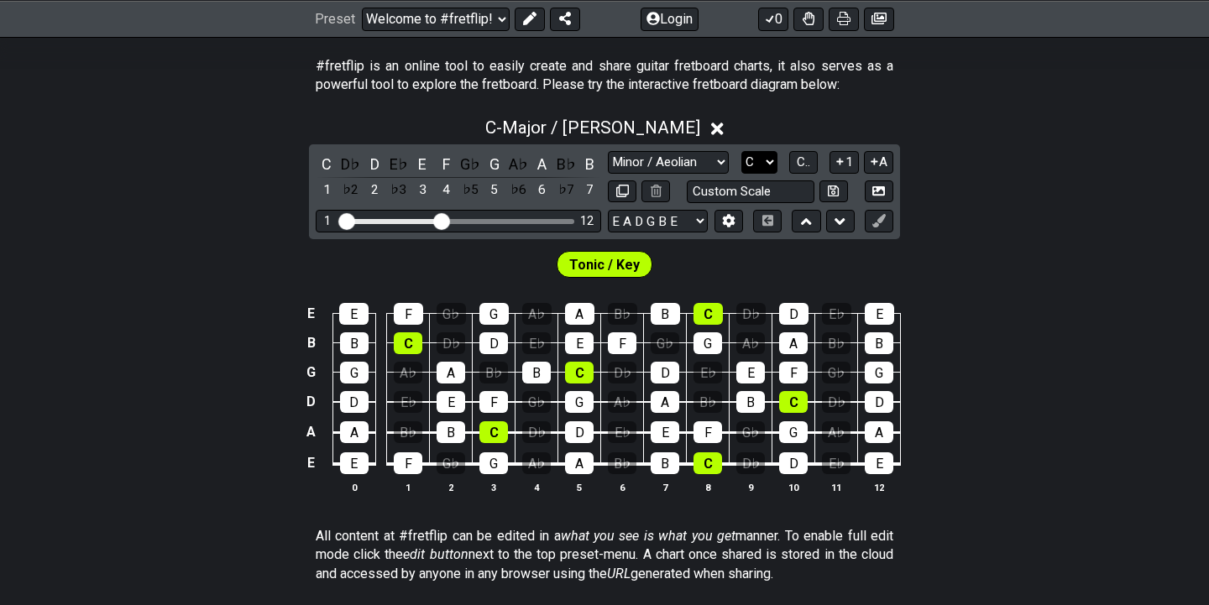
click at [759, 160] on select "A♭ A A♯ B♭ B C C♯ D♭ D D♯ E♭ E F F♯ G♭ G G♯" at bounding box center [759, 162] width 36 height 23
click at [741, 151] on select "A♭ A A♯ B♭ B C C♯ D♭ D D♯ E♭ E F F♯ G♭ G G♯" at bounding box center [759, 162] width 36 height 23
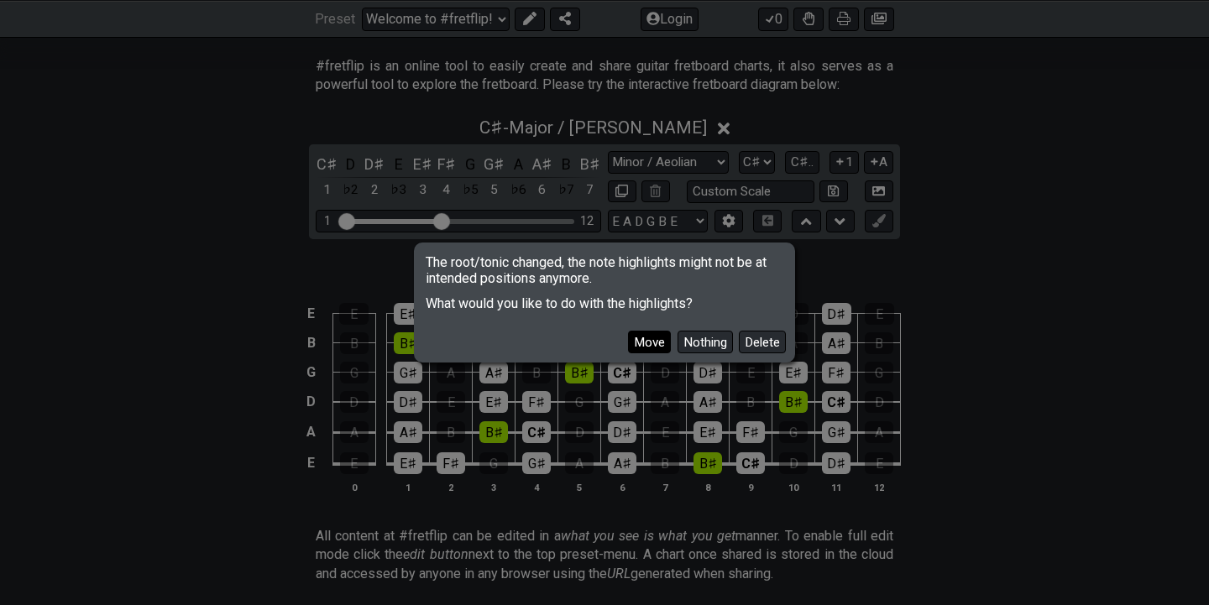
click at [650, 345] on button "Move" at bounding box center [649, 342] width 43 height 23
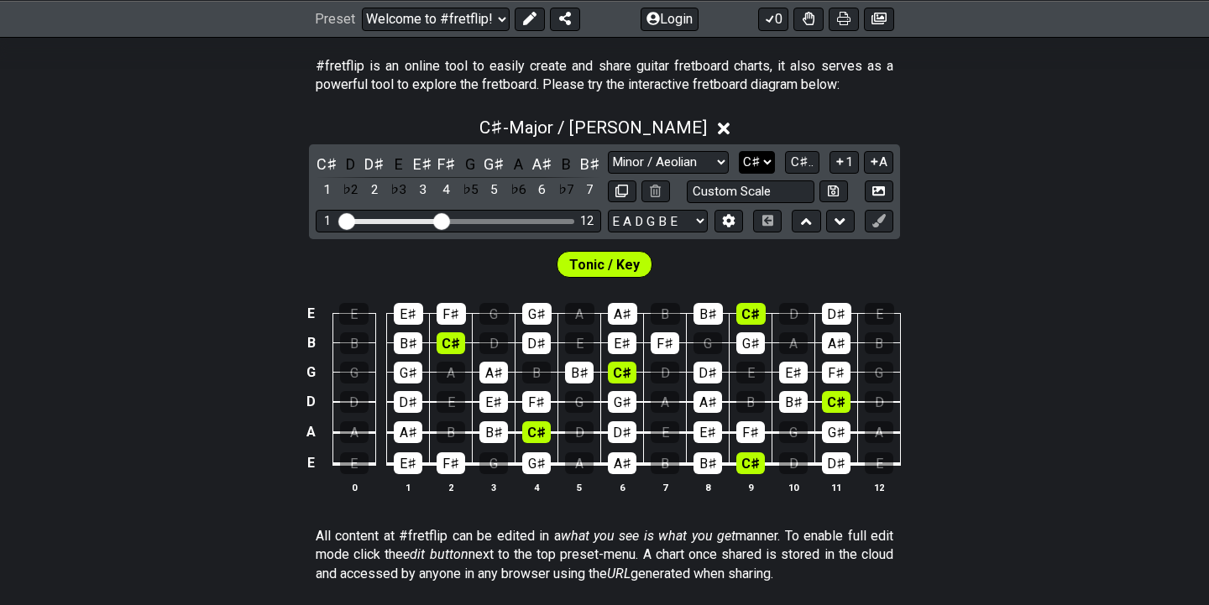
click at [755, 155] on select "A♭ A A♯ B♭ B C C♯ D♭ D D♯ E♭ E F F♯ G♭ G G♯" at bounding box center [757, 162] width 36 height 23
click at [740, 151] on select "A♭ A A♯ B♭ B C C♯ D♭ D D♯ E♭ E F F♯ G♭ G G♯" at bounding box center [757, 162] width 36 height 23
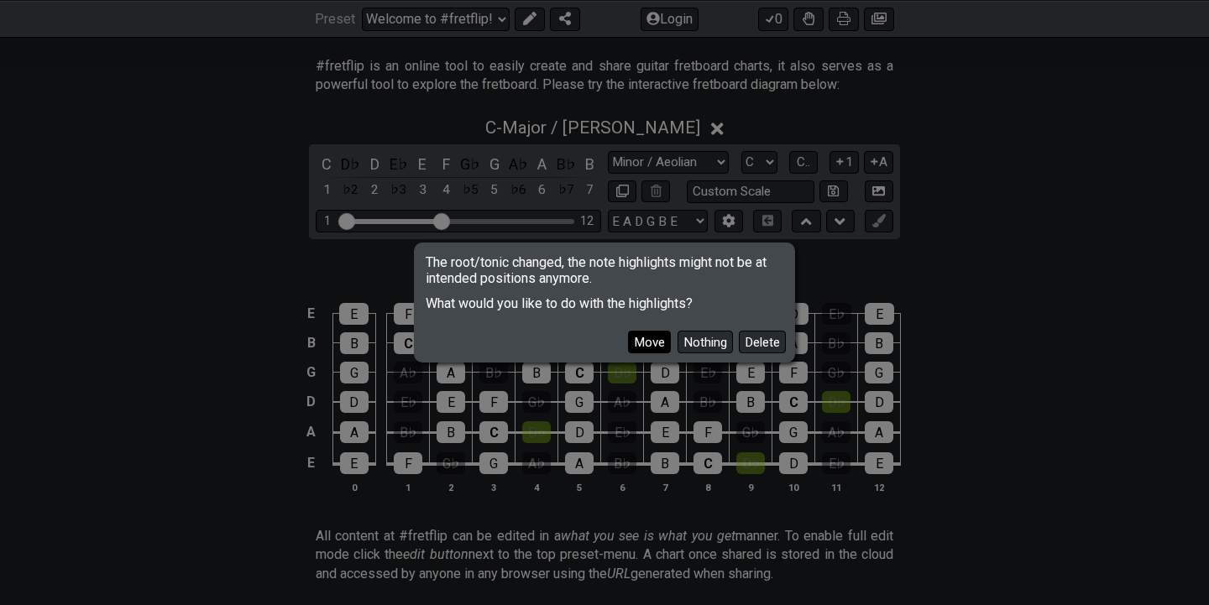
click at [660, 345] on button "Move" at bounding box center [649, 342] width 43 height 23
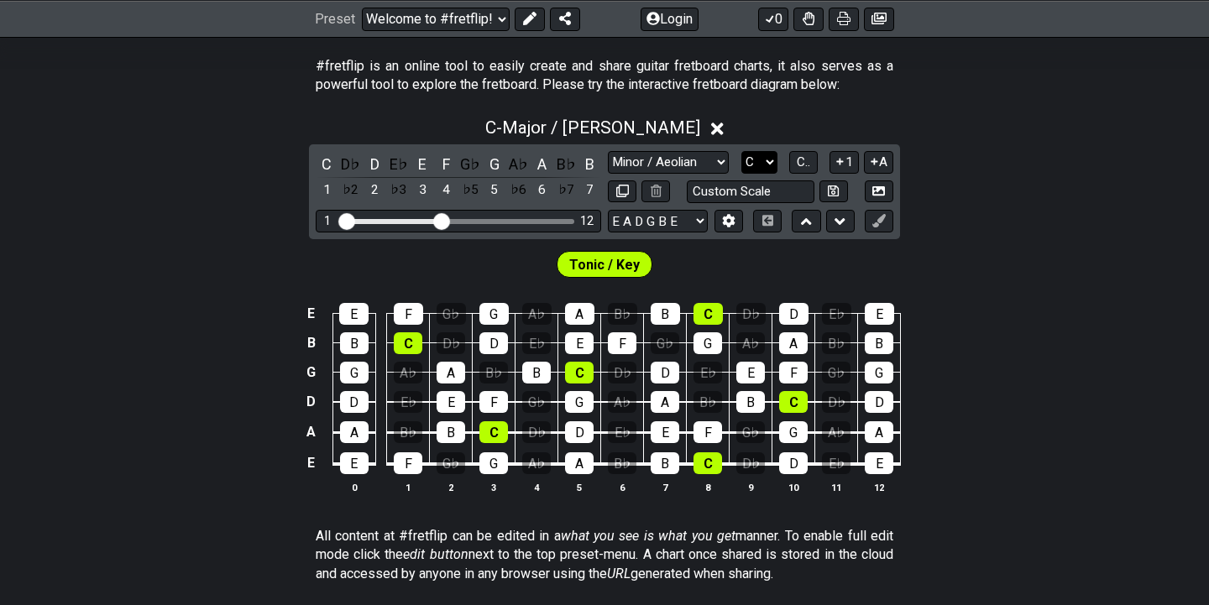
click at [763, 160] on select "A♭ A A♯ B♭ B C C♯ D♭ D D♯ E♭ E F F♯ G♭ G G♯" at bounding box center [759, 162] width 36 height 23
select select "Db"
click at [741, 151] on select "A♭ A A♯ B♭ B C C♯ D♭ D D♯ E♭ E F F♯ G♭ G G♯" at bounding box center [759, 162] width 36 height 23
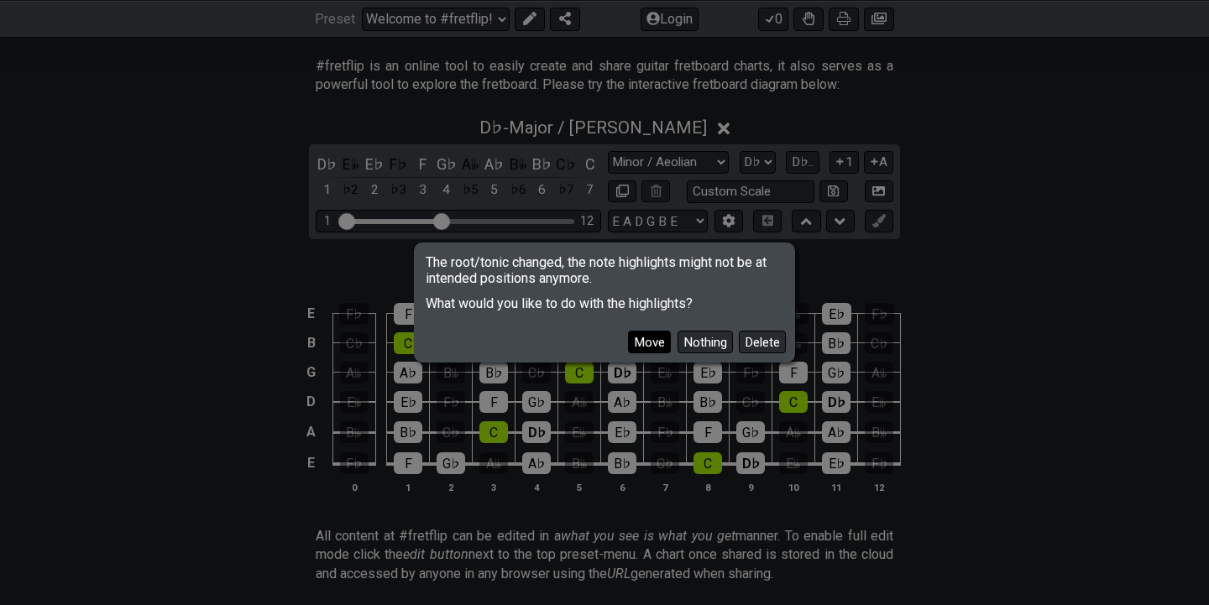
click at [649, 334] on button "Move" at bounding box center [649, 342] width 43 height 23
